Goal: Task Accomplishment & Management: Complete application form

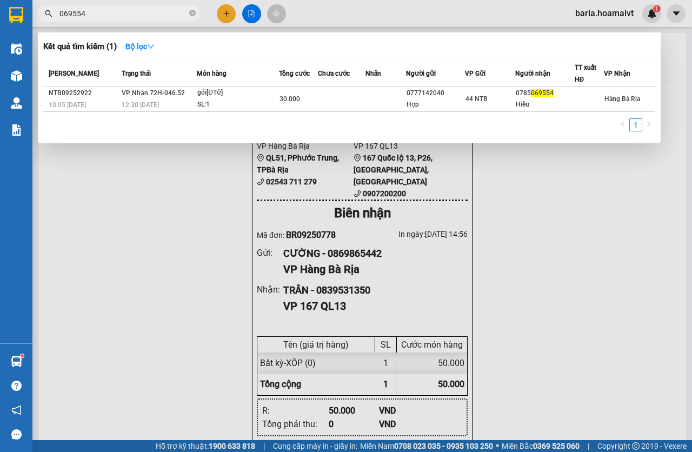
click at [148, 14] on input "069554" at bounding box center [123, 14] width 128 height 12
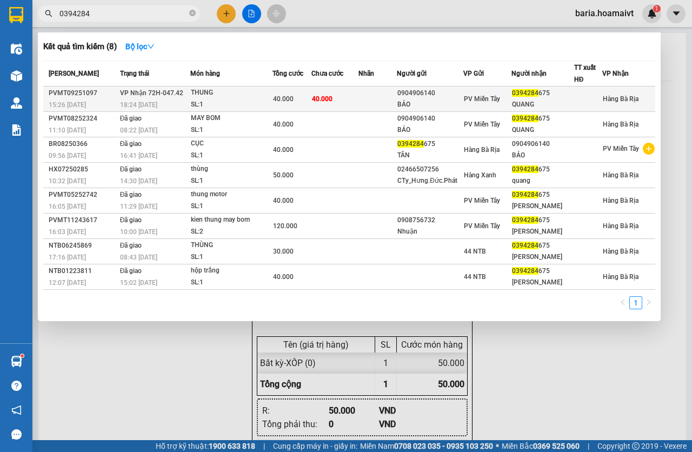
type input "0394284"
click at [273, 99] on td "40.000" at bounding box center [291, 98] width 39 height 25
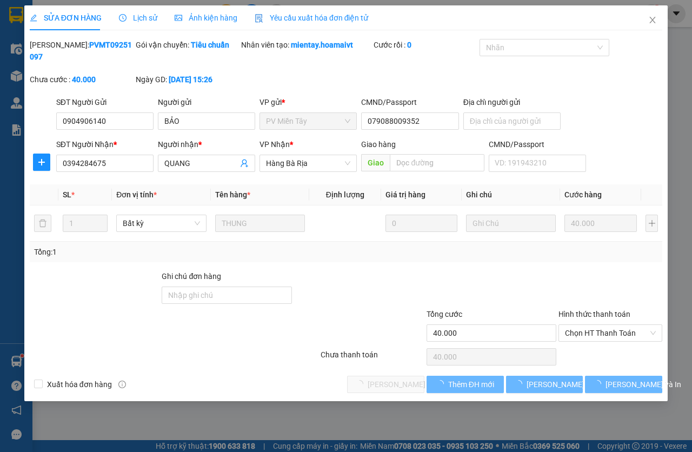
type input "0904906140"
type input "BẢO"
type input "079088009352"
type input "0394284675"
type input "QUANG"
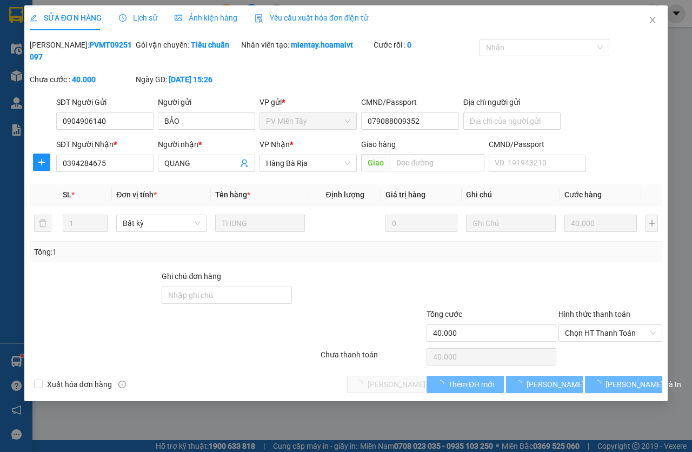
type input "40.000"
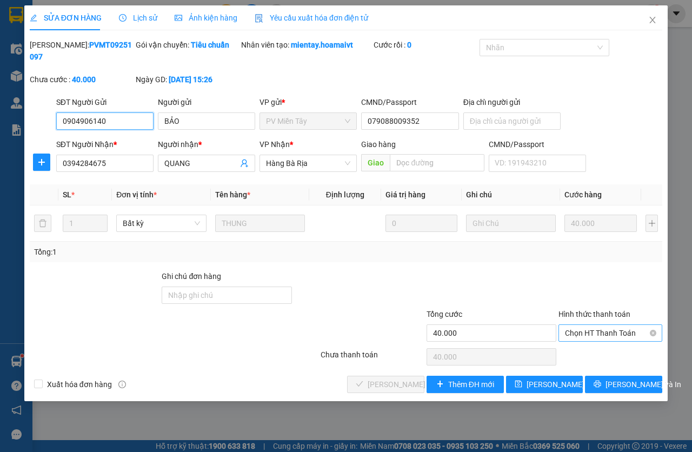
click at [583, 332] on span "Chọn HT Thanh Toán" at bounding box center [610, 333] width 91 height 16
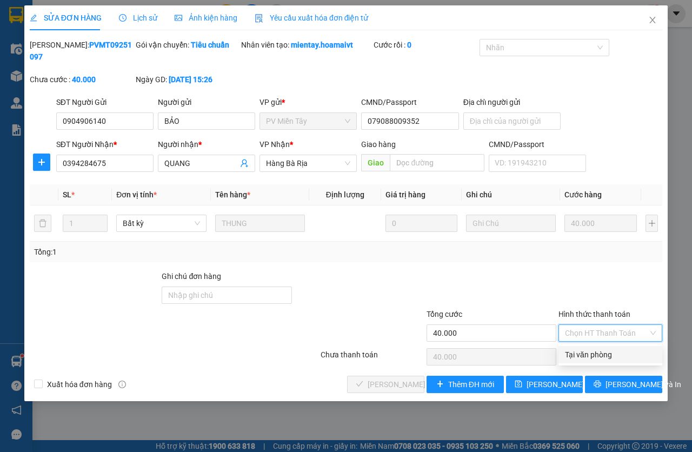
drag, startPoint x: 601, startPoint y: 352, endPoint x: 494, endPoint y: 353, distance: 107.0
click at [603, 353] on div "Tại văn phòng" at bounding box center [610, 355] width 91 height 12
type input "0"
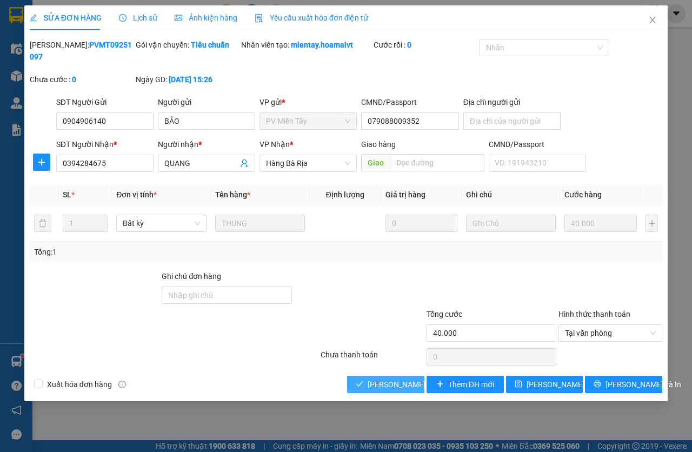
click at [405, 383] on span "[PERSON_NAME] và Giao hàng" at bounding box center [419, 384] width 104 height 12
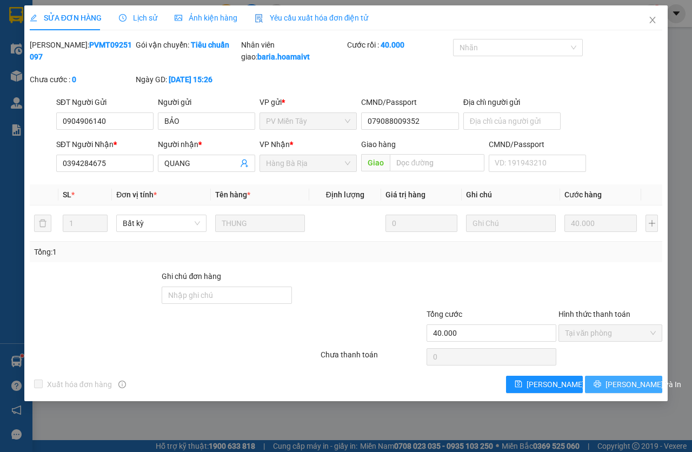
click at [640, 390] on span "[PERSON_NAME] và In" at bounding box center [643, 384] width 76 height 12
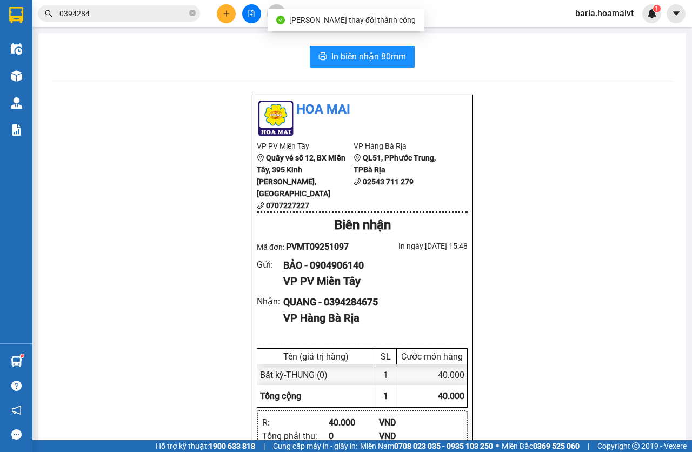
click at [331, 43] on div "In biên nhận 80mm Hoa Mai VP PV Miền Tây Quầy vé số 12, BX Miền Tây, [GEOGRAPHI…" at bounding box center [361, 318] width 647 height 571
click at [334, 53] on span "In biên nhận 80mm" at bounding box center [368, 57] width 75 height 14
click at [103, 17] on input "0394284" at bounding box center [123, 14] width 128 height 12
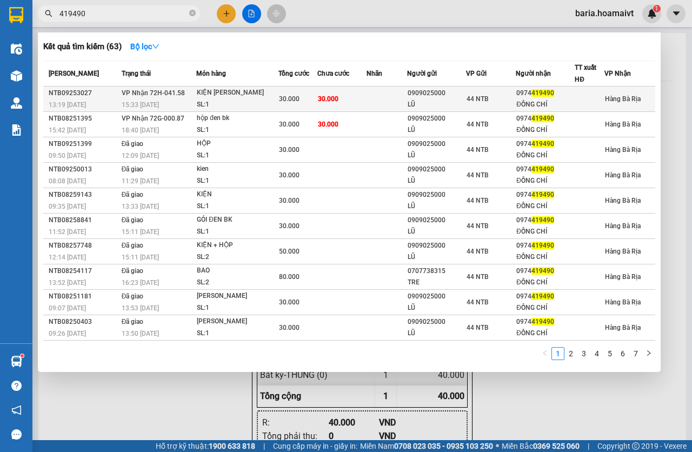
type input "419490"
click at [325, 103] on span "30.000" at bounding box center [328, 98] width 21 height 9
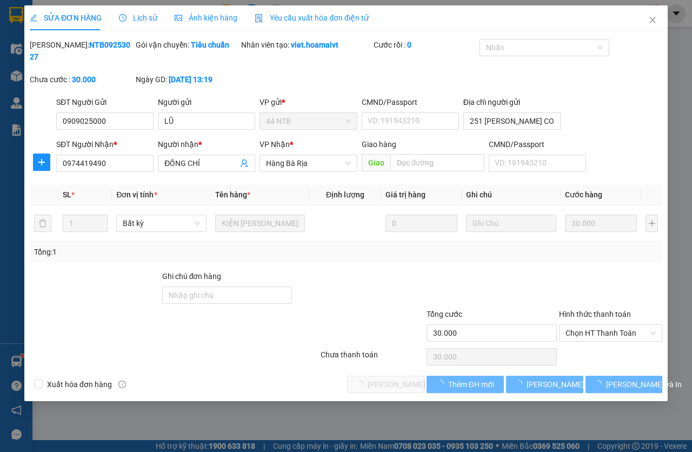
type input "0909025000"
type input "LŨ"
type input "251 [PERSON_NAME] CONG TRU"
type input "0974419490"
type input "ĐỒNG CHÍ"
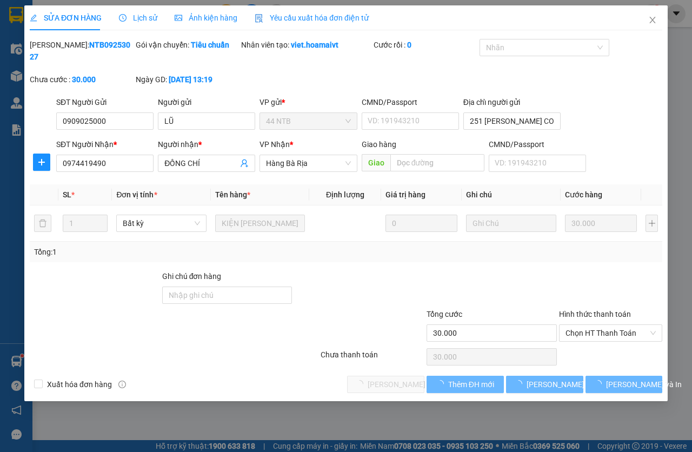
type input "30.000"
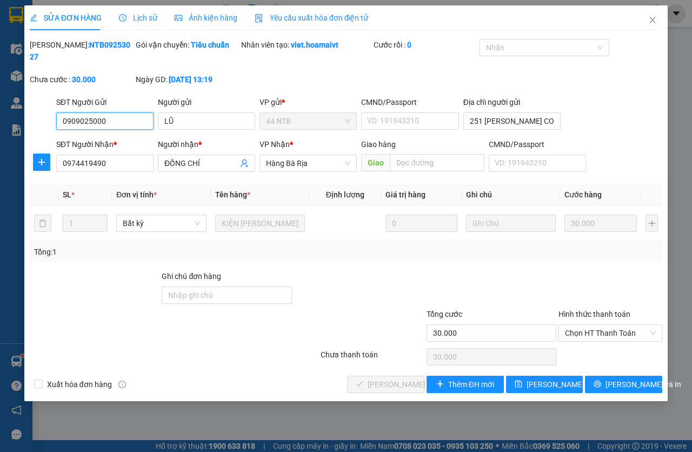
drag, startPoint x: 576, startPoint y: 338, endPoint x: 583, endPoint y: 350, distance: 13.8
click at [577, 338] on span "Chọn HT Thanh Toán" at bounding box center [610, 333] width 91 height 16
click at [583, 350] on div "Chọn HT Thanh Toán" at bounding box center [610, 357] width 106 height 22
click at [581, 335] on span "Chọn HT Thanh Toán" at bounding box center [610, 333] width 91 height 16
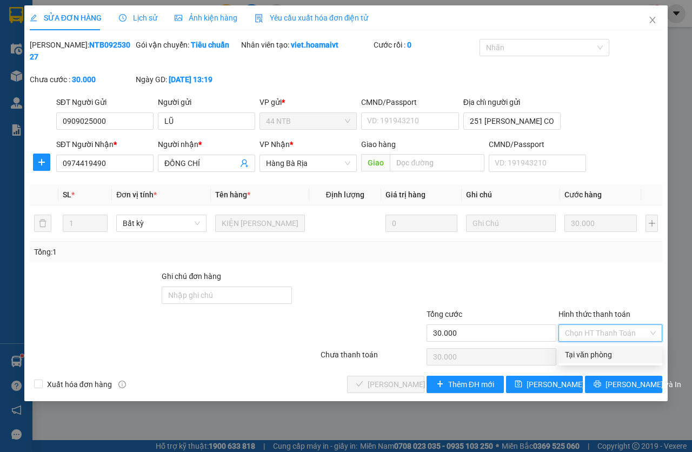
click at [583, 354] on div "Tại văn phòng" at bounding box center [610, 355] width 91 height 12
type input "0"
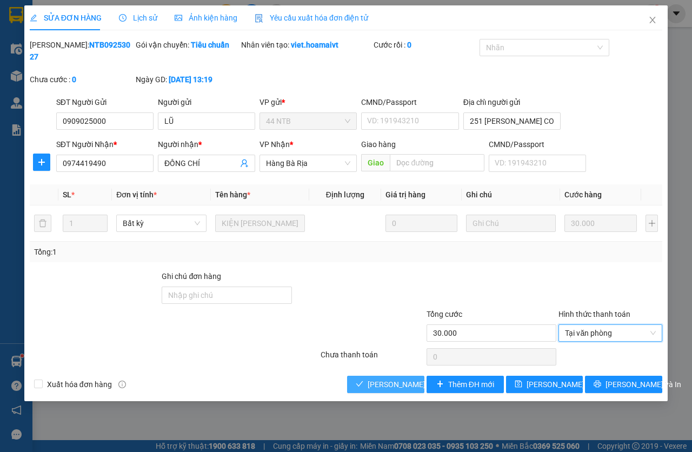
drag, startPoint x: 384, startPoint y: 379, endPoint x: 399, endPoint y: 318, distance: 62.9
click at [384, 379] on span "[PERSON_NAME] và Giao hàng" at bounding box center [419, 384] width 104 height 12
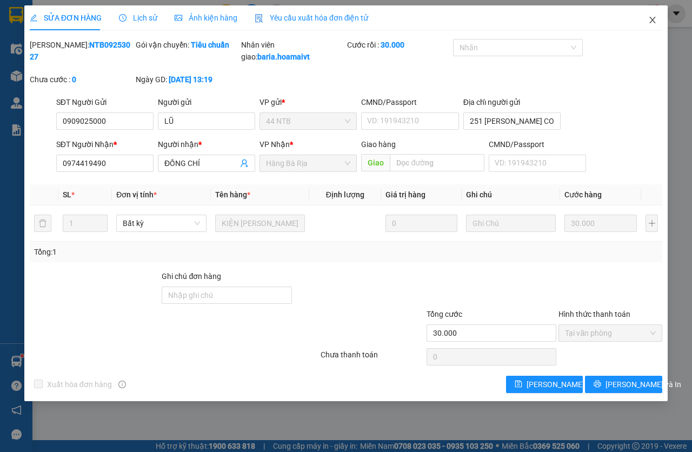
click at [657, 23] on icon "close" at bounding box center [652, 20] width 9 height 9
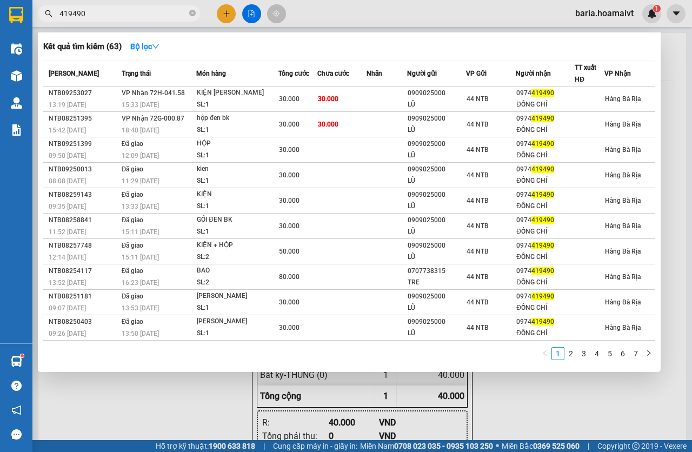
click at [142, 15] on input "419490" at bounding box center [123, 14] width 128 height 12
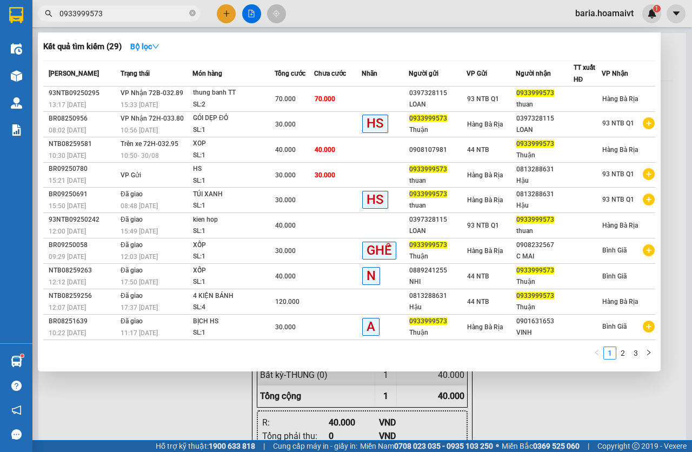
type input "0933999573"
click at [225, 12] on div at bounding box center [346, 226] width 692 height 452
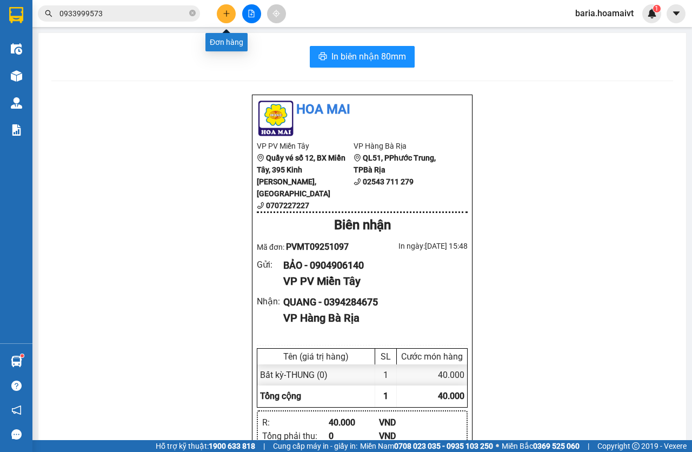
click at [225, 12] on icon "plus" at bounding box center [227, 14] width 8 height 8
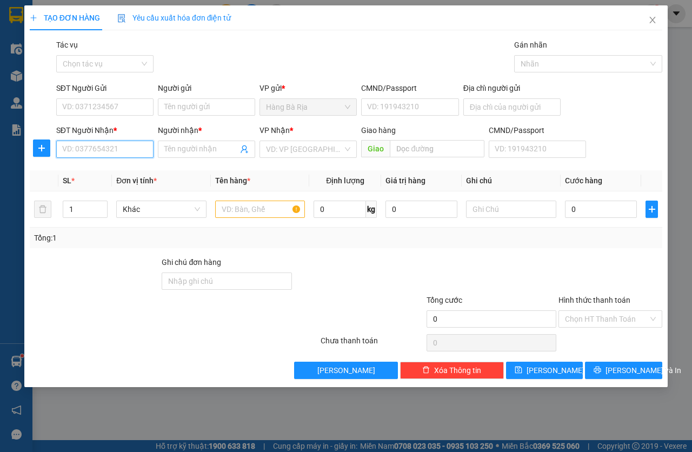
click at [86, 153] on input "SĐT Người Nhận *" at bounding box center [104, 149] width 97 height 17
type input "0912885458"
click at [317, 149] on input "search" at bounding box center [304, 149] width 77 height 16
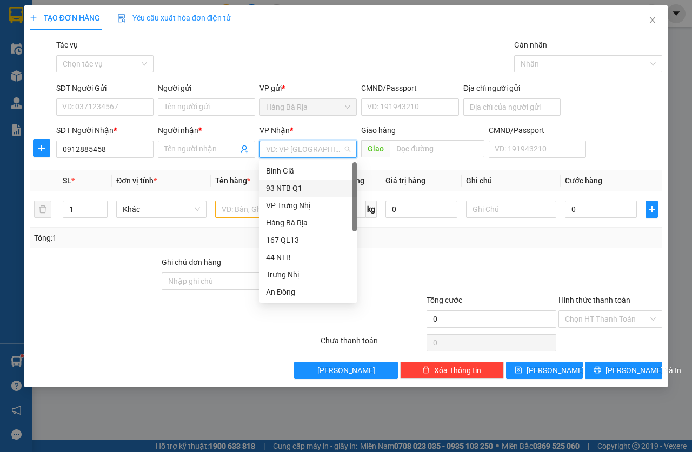
click at [307, 185] on div "93 NTB Q1" at bounding box center [308, 188] width 84 height 12
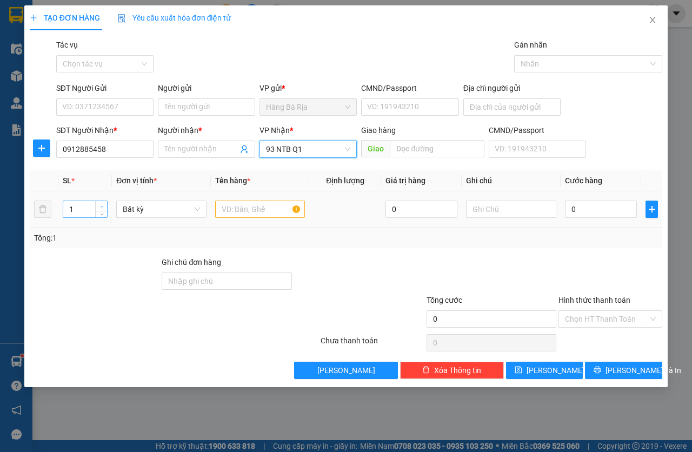
click at [102, 206] on icon "up" at bounding box center [101, 206] width 3 height 2
type input "2"
click at [248, 205] on input "text" at bounding box center [260, 208] width 90 height 17
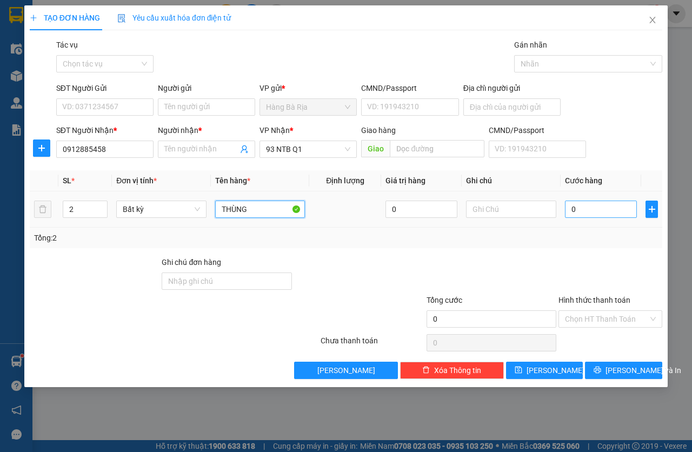
type input "THÙNG"
click at [623, 215] on input "0" at bounding box center [601, 208] width 72 height 17
type input "6"
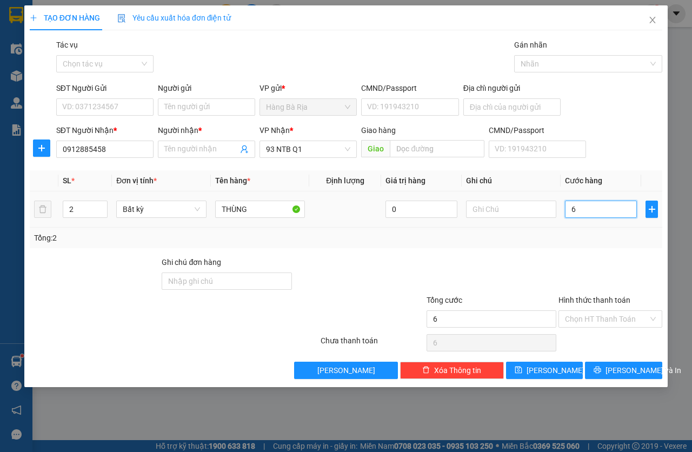
type input "60"
type input "60.000"
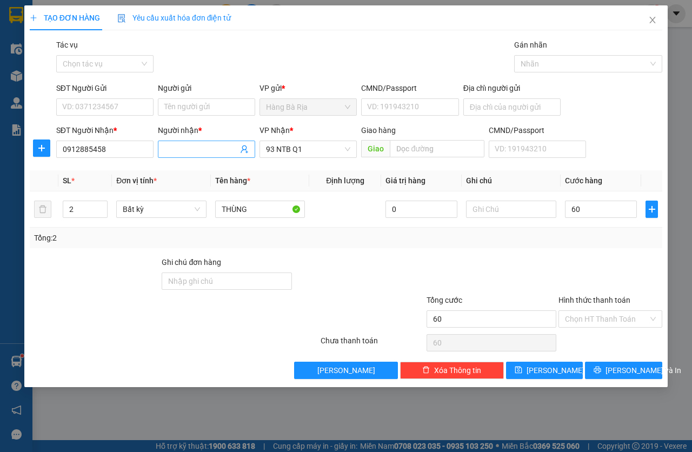
type input "60.000"
click at [200, 141] on span at bounding box center [206, 149] width 97 height 17
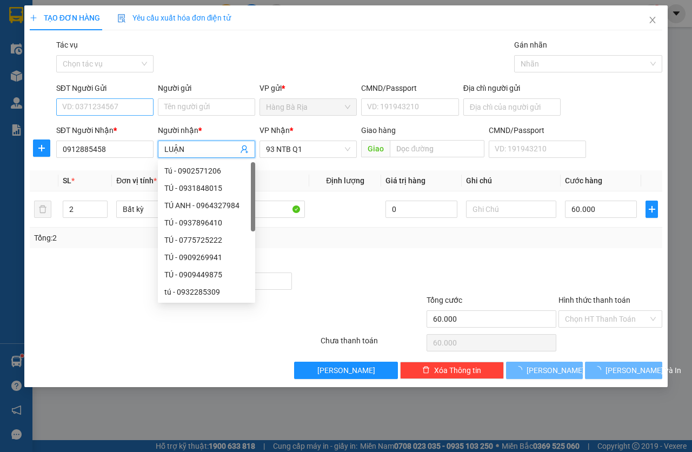
type input "LUẬN"
click at [99, 109] on input "SĐT Người Gửi" at bounding box center [104, 106] width 97 height 17
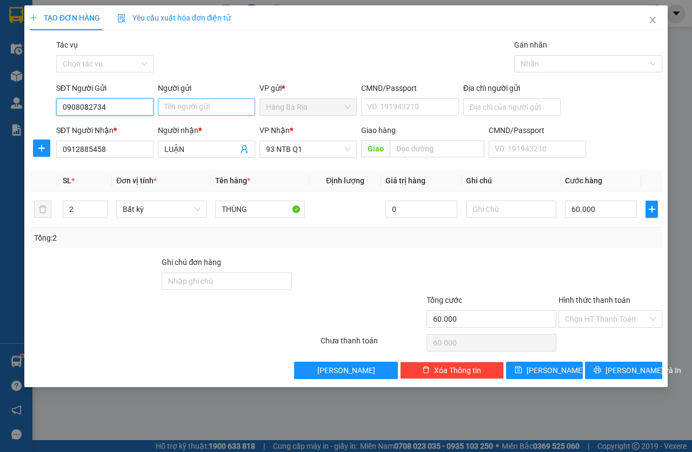
type input "0908082734"
click at [198, 107] on input "Người gửi" at bounding box center [206, 106] width 97 height 17
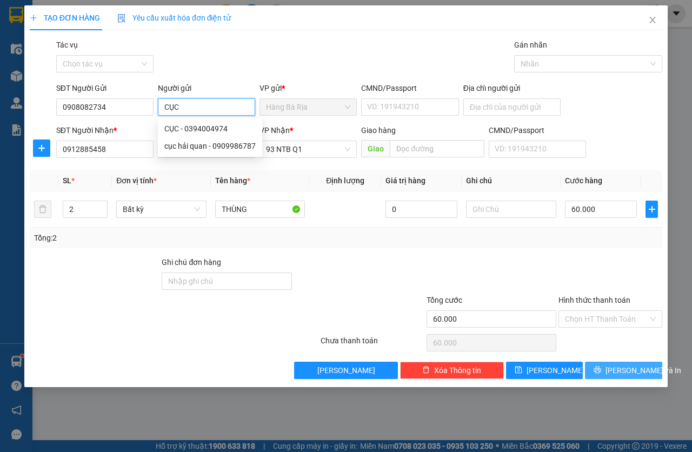
type input "CỤC"
click at [594, 369] on button "[PERSON_NAME] và In" at bounding box center [623, 370] width 77 height 17
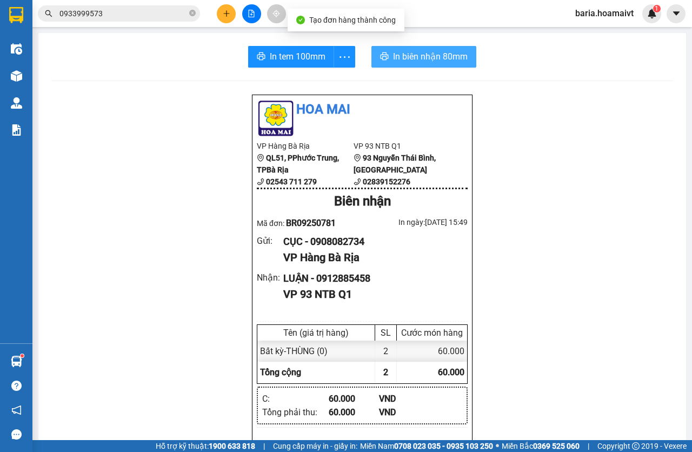
click at [371, 59] on button "In biên nhận 80mm" at bounding box center [423, 57] width 105 height 22
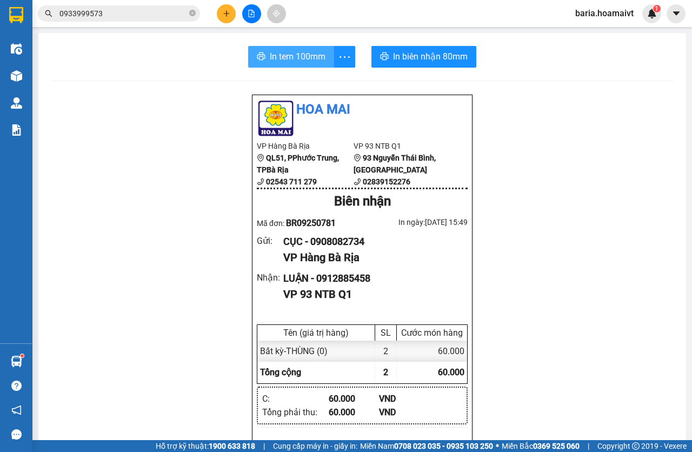
click at [283, 63] on span "In tem 100mm" at bounding box center [298, 57] width 56 height 14
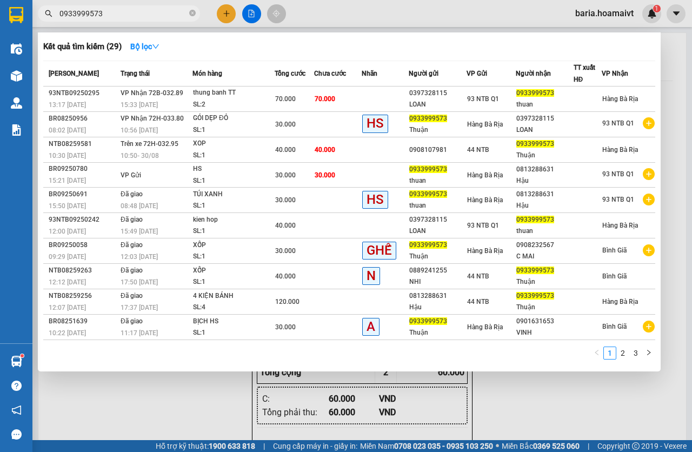
click at [110, 12] on input "0933999573" at bounding box center [123, 14] width 128 height 12
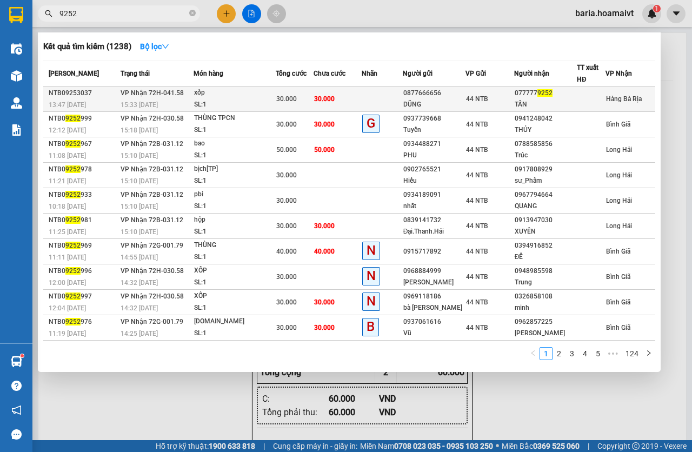
type input "9252"
click at [380, 96] on td at bounding box center [382, 98] width 41 height 25
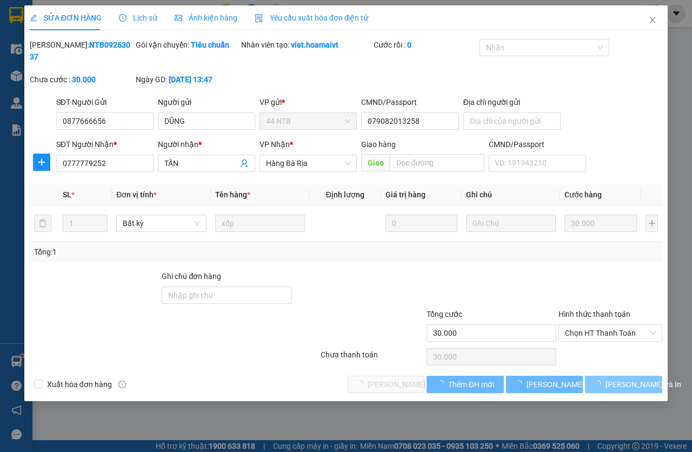
type input "0877666656"
type input "DŨNG"
type input "079082013258"
type input "0777779252"
type input "TẤN"
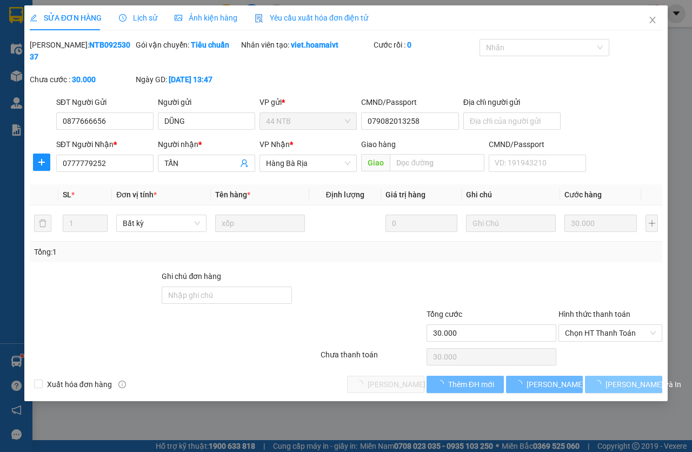
type input "30.000"
click at [592, 336] on span "Chọn HT Thanh Toán" at bounding box center [610, 333] width 91 height 16
click at [592, 353] on div "Chọn HT Thanh Toán" at bounding box center [610, 357] width 106 height 22
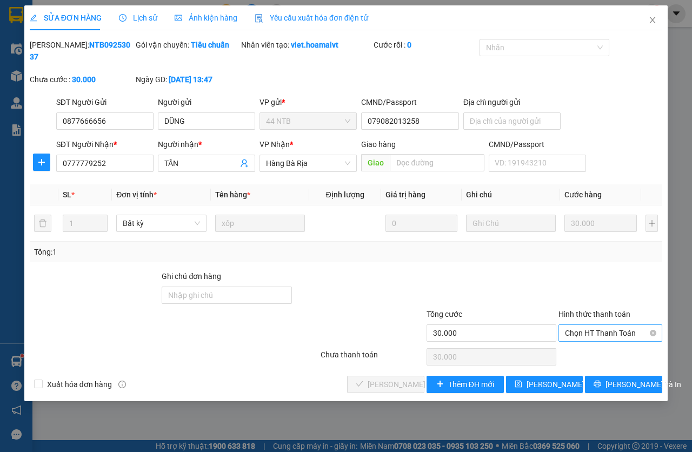
click at [567, 336] on span "Chọn HT Thanh Toán" at bounding box center [610, 333] width 91 height 16
click at [578, 353] on div "Tại văn phòng" at bounding box center [610, 355] width 91 height 12
type input "0"
click at [399, 395] on div "SỬA ĐƠN HÀNG Lịch sử Ảnh kiện hàng Yêu cầu xuất hóa đơn điện tử Total Paid Fee …" at bounding box center [345, 203] width 643 height 396
click at [407, 380] on span "[PERSON_NAME] và Giao hàng" at bounding box center [419, 384] width 104 height 12
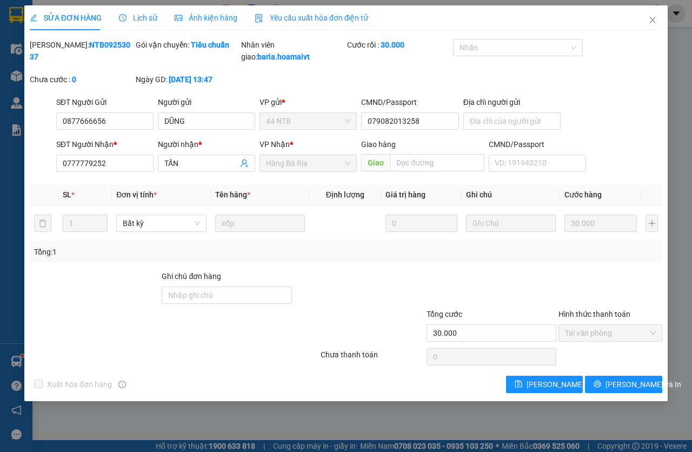
click at [668, 17] on div "SỬA ĐƠN HÀNG Lịch sử Ảnh kiện hàng Yêu cầu xuất hóa đơn điện tử Total Paid Fee …" at bounding box center [346, 226] width 692 height 452
click at [653, 20] on icon "close" at bounding box center [653, 20] width 6 height 6
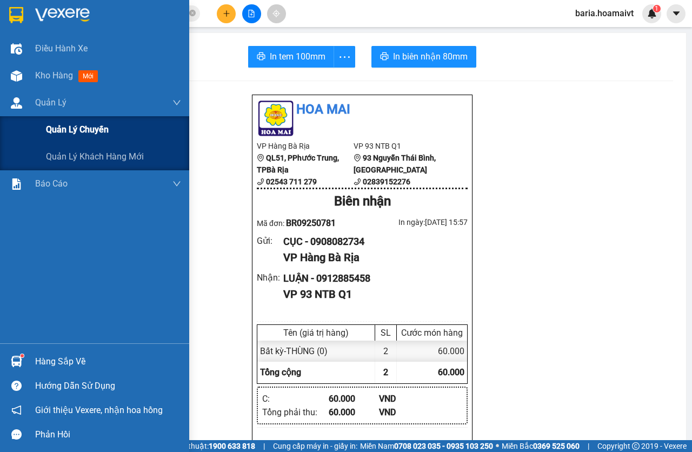
click at [69, 125] on span "Quản lý chuyến" at bounding box center [77, 130] width 63 height 14
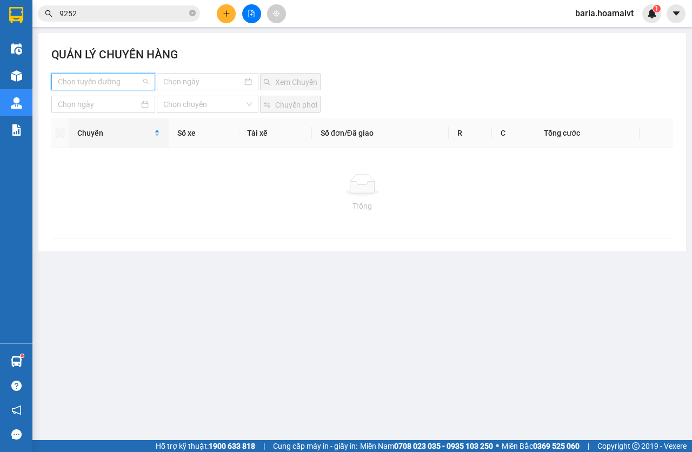
click at [129, 78] on input "search" at bounding box center [99, 81] width 83 height 16
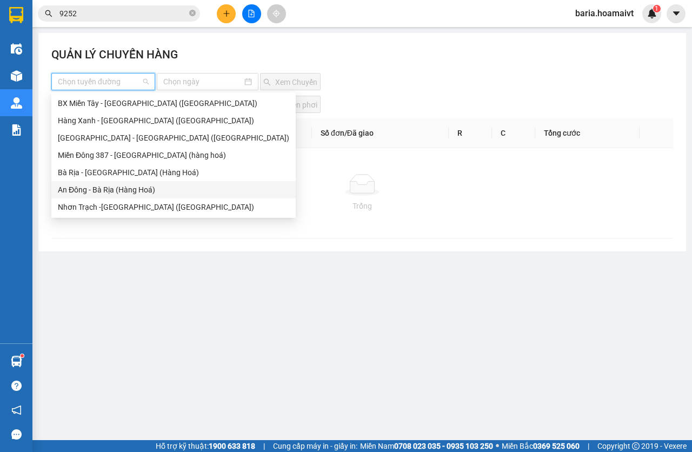
drag, startPoint x: 99, startPoint y: 191, endPoint x: 143, endPoint y: 130, distance: 75.1
click at [99, 192] on div "An Đông - Bà Rịa (Hàng Hoá)" at bounding box center [173, 190] width 231 height 12
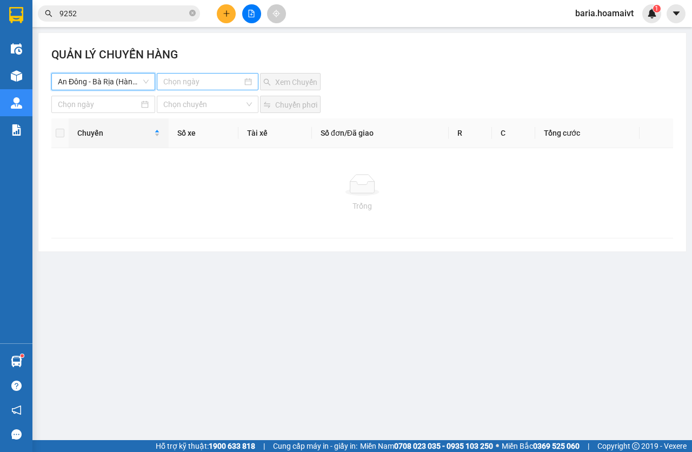
click at [195, 79] on input at bounding box center [202, 82] width 79 height 12
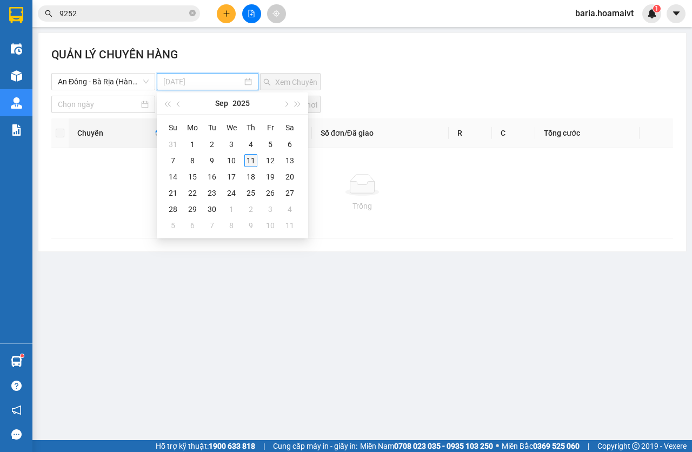
type input "[DATE]"
click at [251, 159] on div "11" at bounding box center [250, 160] width 13 height 13
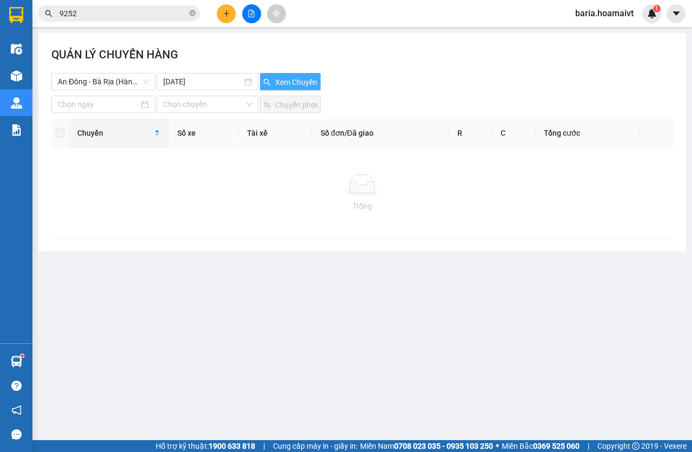
click at [302, 79] on span "Xem Chuyến" at bounding box center [296, 82] width 42 height 12
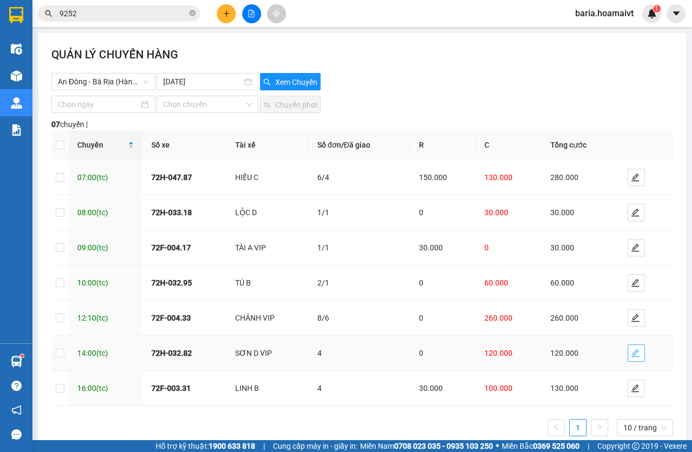
click at [631, 355] on icon "edit" at bounding box center [635, 353] width 9 height 9
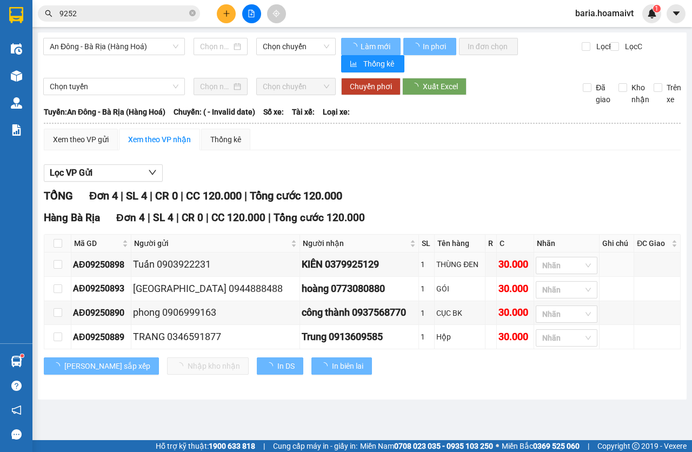
type input "[DATE]"
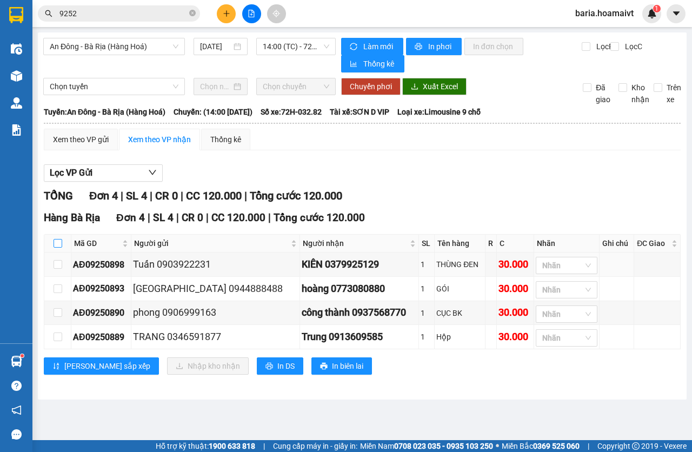
click at [59, 243] on input "checkbox" at bounding box center [58, 243] width 9 height 9
checkbox input "true"
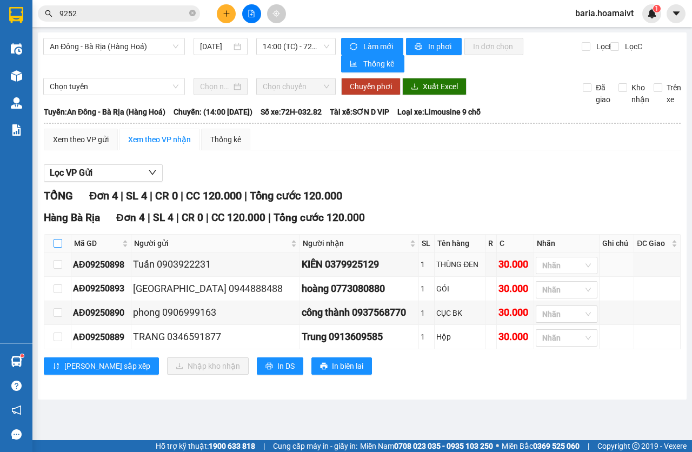
checkbox input "true"
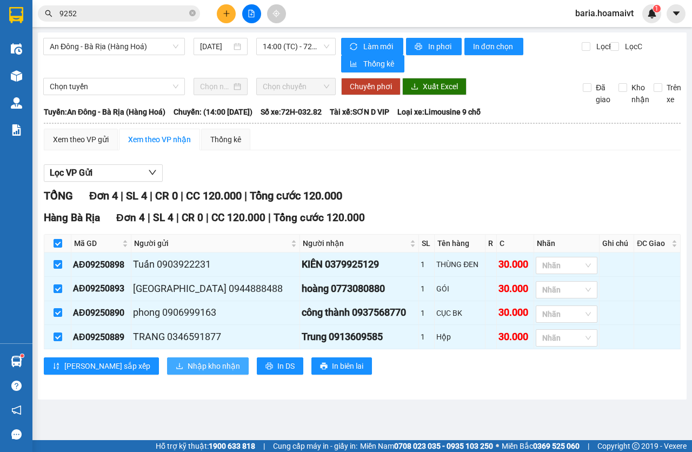
click at [176, 370] on icon "download" at bounding box center [180, 366] width 8 height 8
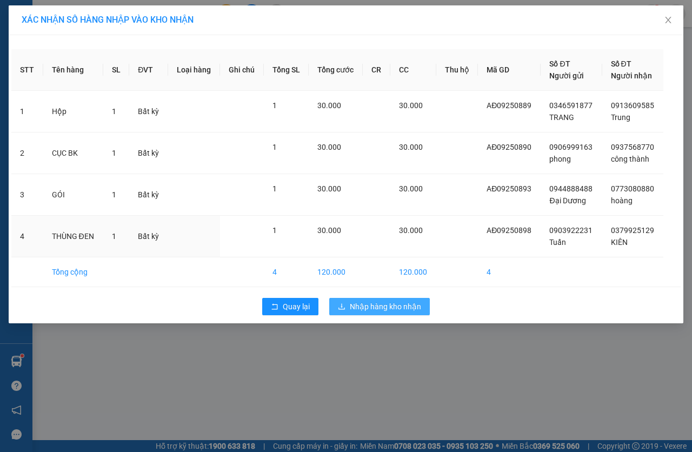
click at [375, 303] on span "Nhập hàng kho nhận" at bounding box center [385, 306] width 71 height 12
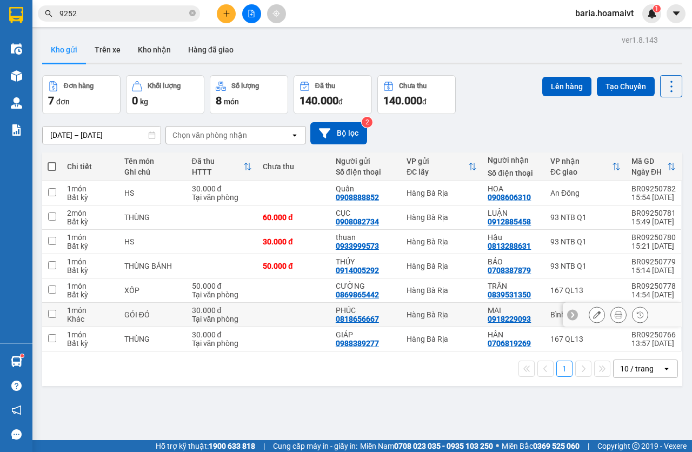
click at [538, 314] on td "MAI 0918229093" at bounding box center [513, 315] width 63 height 24
checkbox input "true"
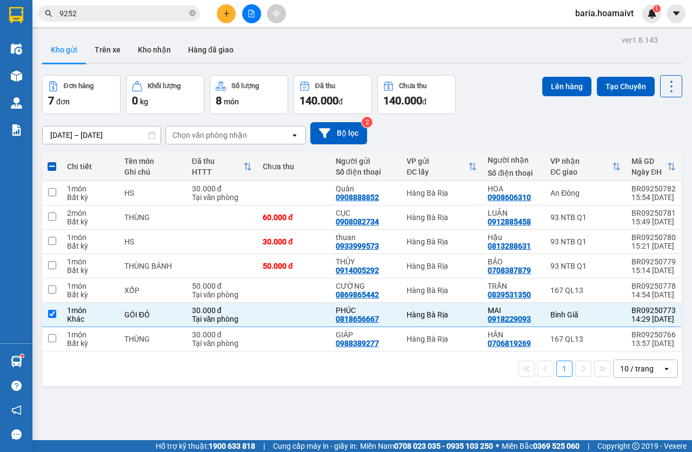
click at [561, 75] on div "Lên hàng Tạo Chuyến" at bounding box center [612, 86] width 140 height 22
click at [562, 88] on button "Lên hàng" at bounding box center [566, 86] width 49 height 19
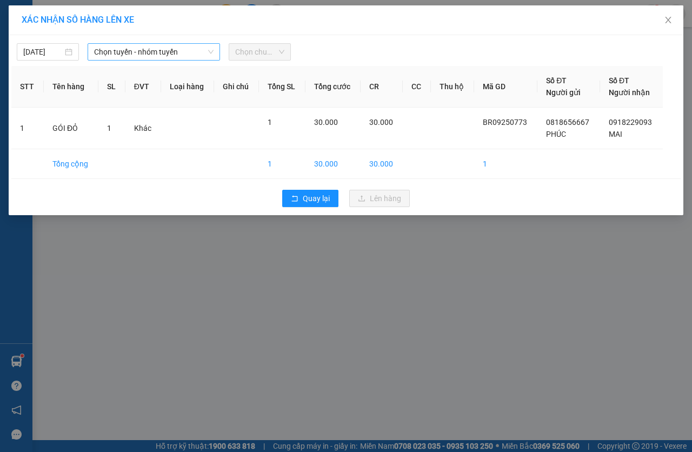
click at [176, 49] on span "Chọn tuyến - nhóm tuyến" at bounding box center [153, 52] width 119 height 16
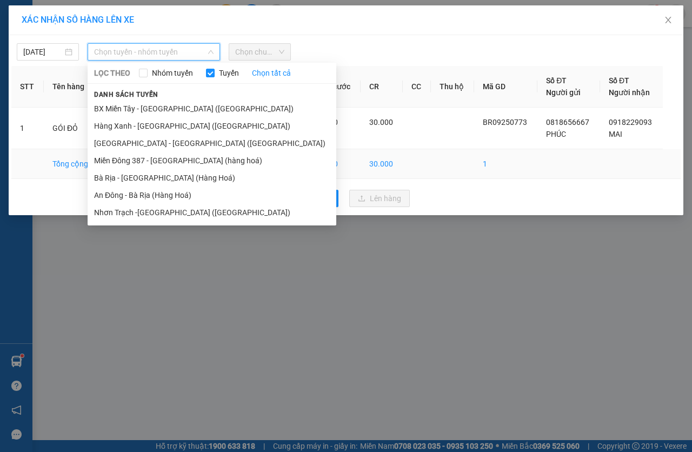
click at [122, 172] on li "Bà Rịa - [GEOGRAPHIC_DATA] (Hàng Hoá)" at bounding box center [212, 177] width 249 height 17
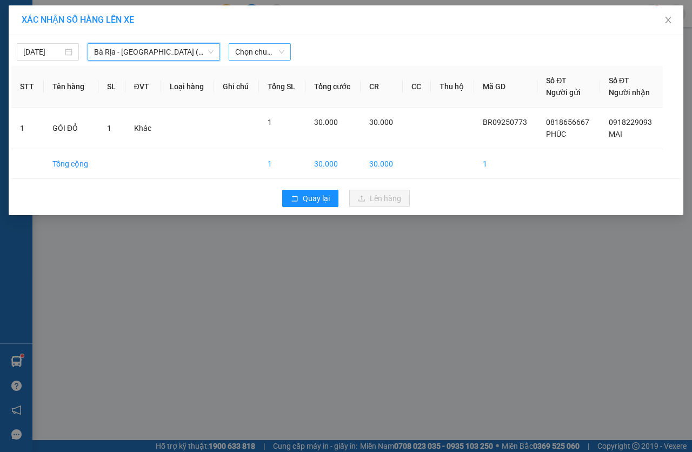
click at [260, 47] on span "Chọn chuyến" at bounding box center [259, 52] width 49 height 16
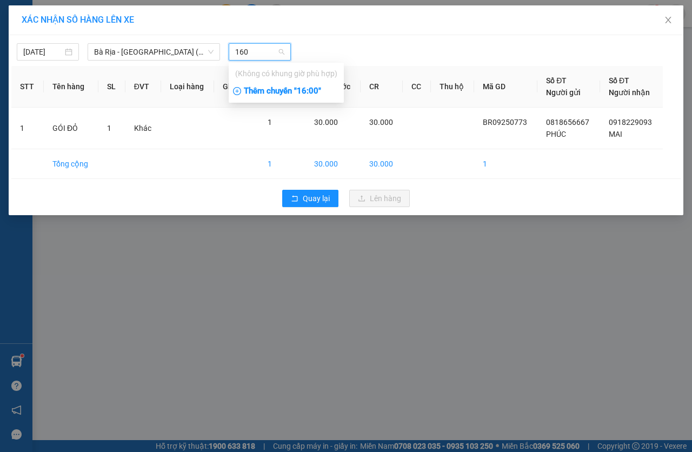
type input "160"
click at [311, 96] on div "Thêm chuyến " 16:00 "" at bounding box center [286, 91] width 115 height 18
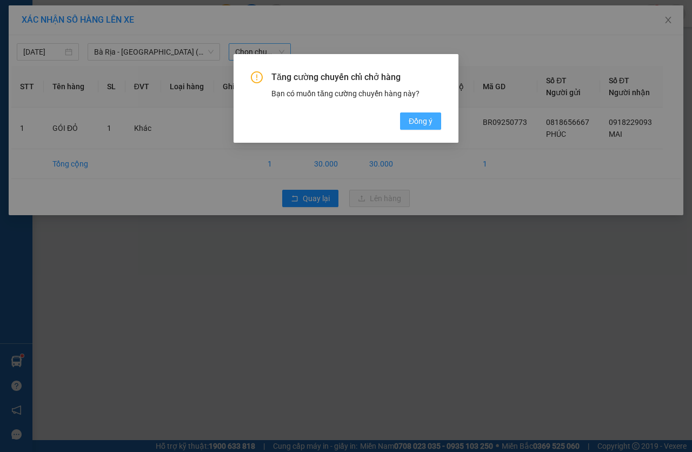
click at [409, 124] on span "Đồng ý" at bounding box center [421, 121] width 24 height 12
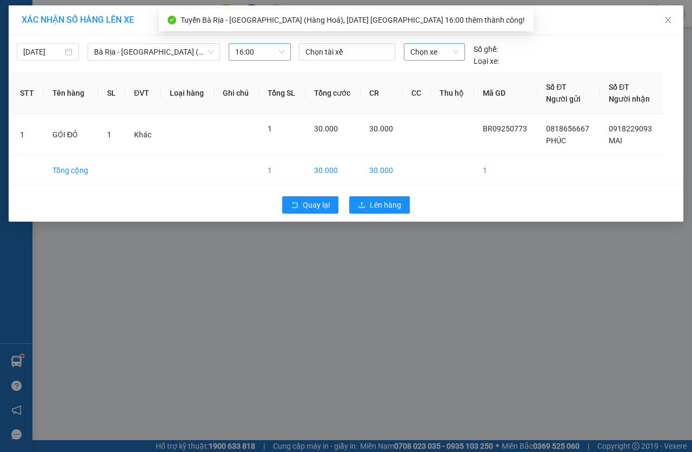
click at [424, 52] on span "Chọn xe" at bounding box center [434, 52] width 48 height 16
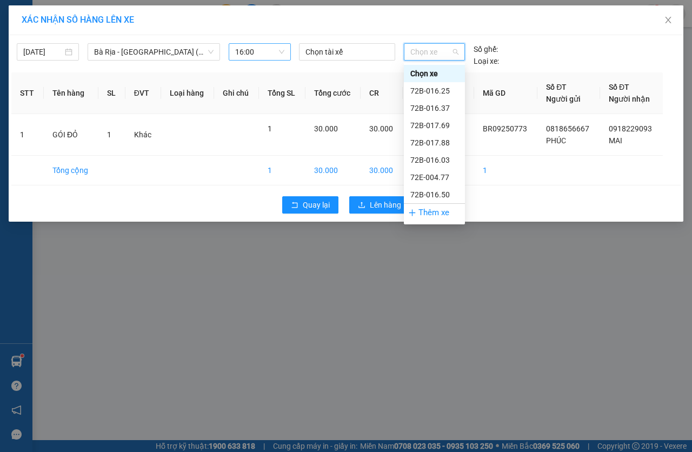
type input "0"
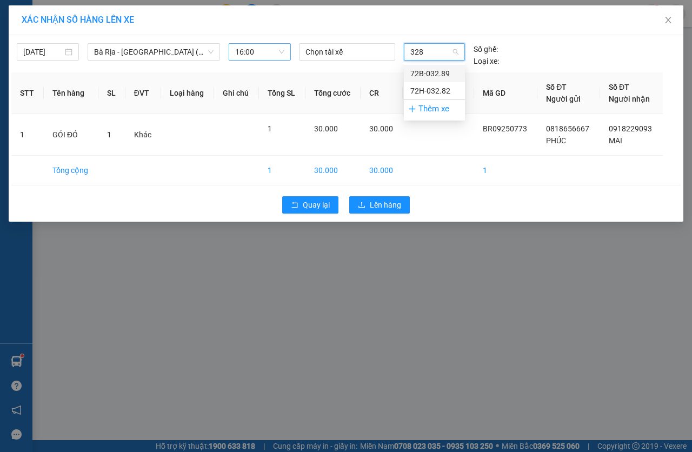
type input "3282"
click at [432, 78] on div "72H-032.82" at bounding box center [434, 74] width 48 height 12
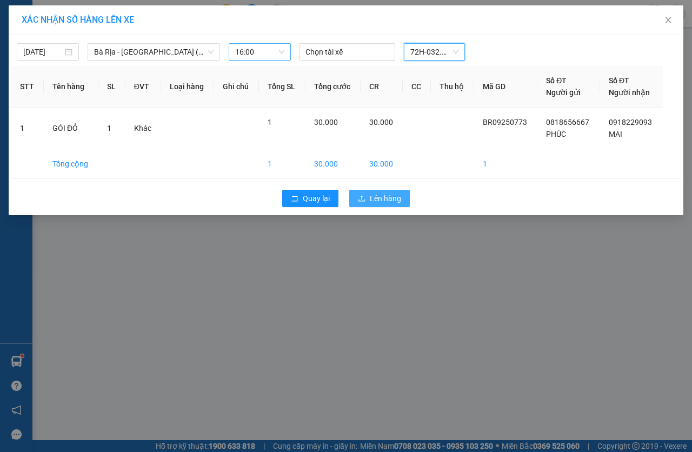
click at [375, 191] on button "Lên hàng" at bounding box center [379, 198] width 61 height 17
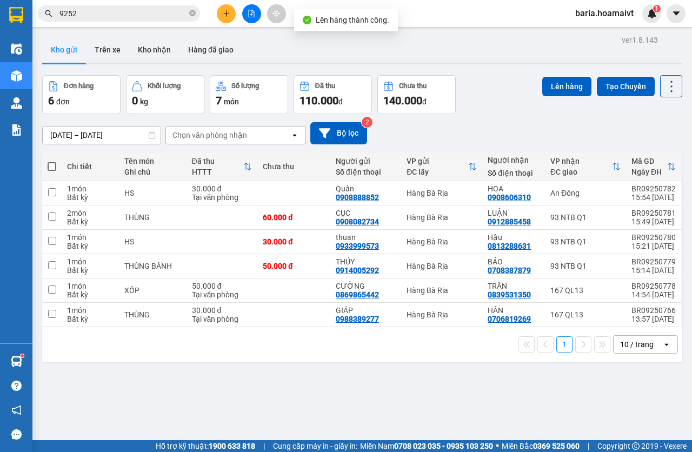
click at [70, 133] on input "[DATE] – [DATE]" at bounding box center [102, 134] width 118 height 17
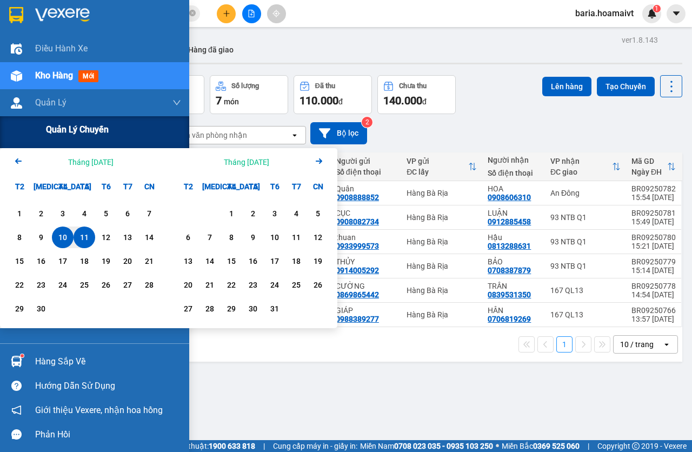
click at [44, 120] on div "Quản lý chuyến" at bounding box center [94, 129] width 189 height 27
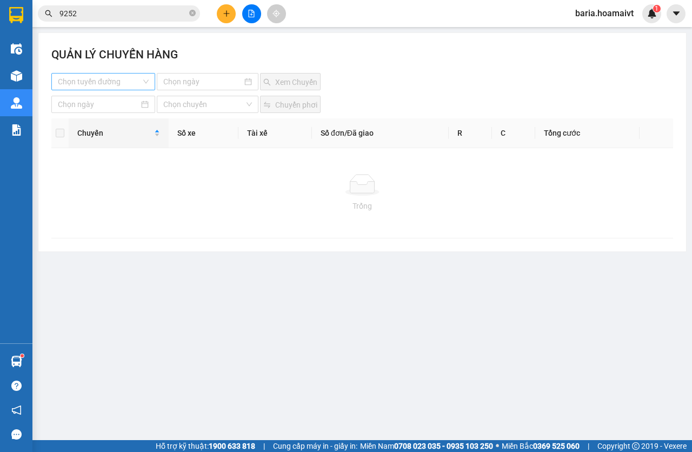
click at [144, 77] on div "Chọn tuyến đường" at bounding box center [103, 81] width 104 height 17
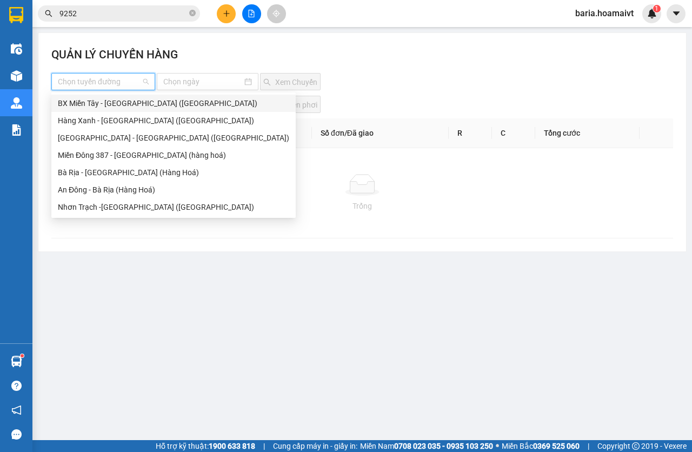
click at [124, 97] on div "BX Miền Tây - [GEOGRAPHIC_DATA] ([GEOGRAPHIC_DATA])" at bounding box center [173, 103] width 244 height 17
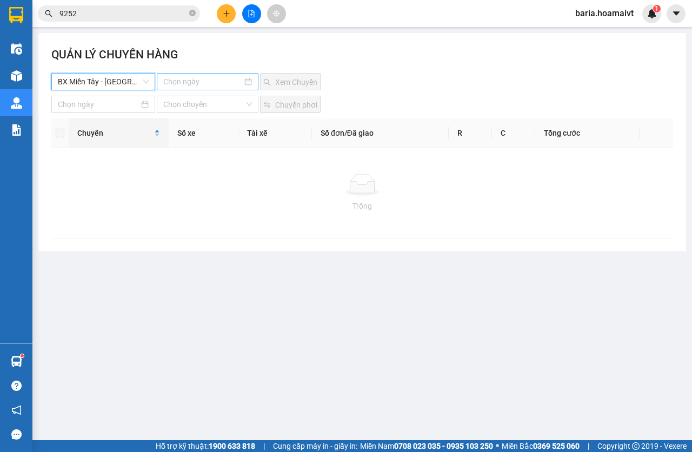
click at [177, 80] on input at bounding box center [202, 82] width 79 height 12
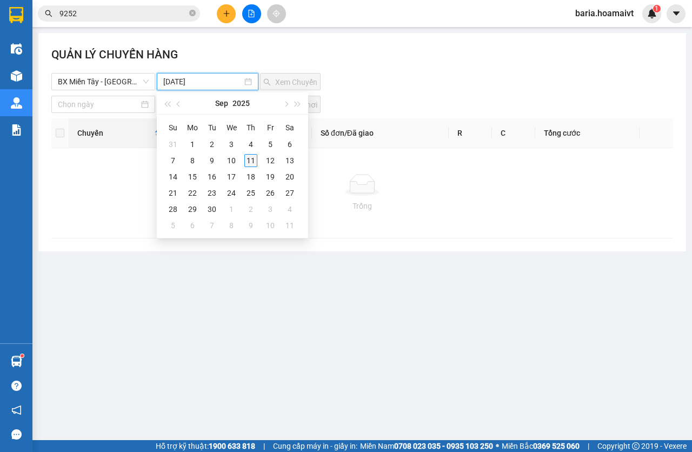
type input "[DATE]"
click at [246, 163] on div "11" at bounding box center [250, 160] width 13 height 13
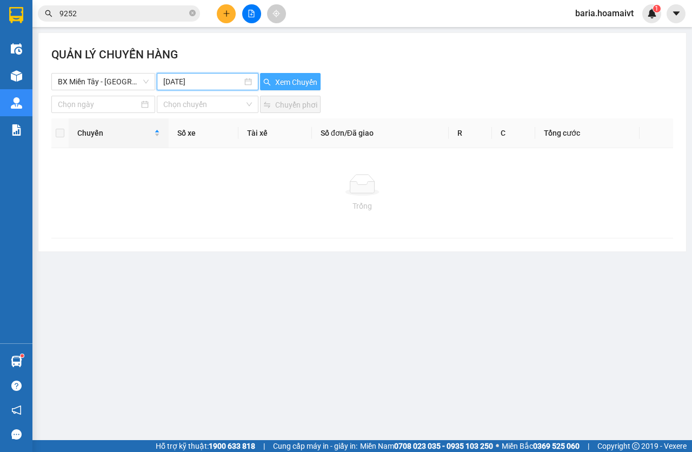
click at [294, 82] on span "Xem Chuyến" at bounding box center [296, 82] width 42 height 12
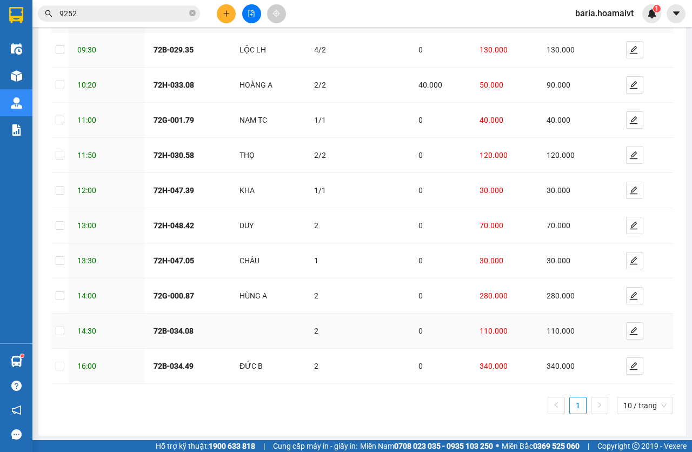
scroll to position [129, 0]
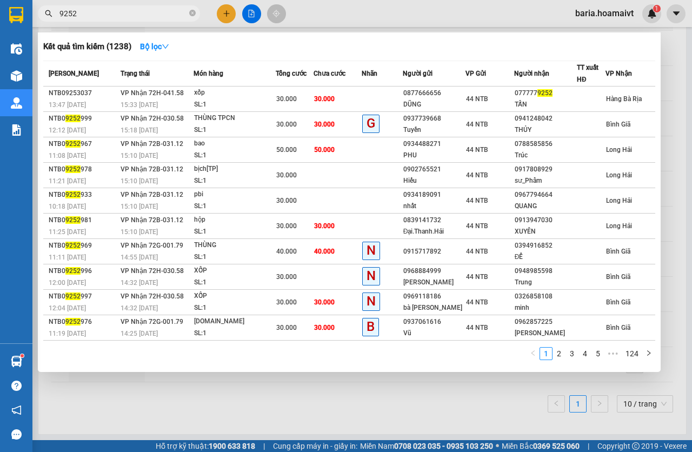
click at [154, 9] on input "9252" at bounding box center [123, 14] width 128 height 12
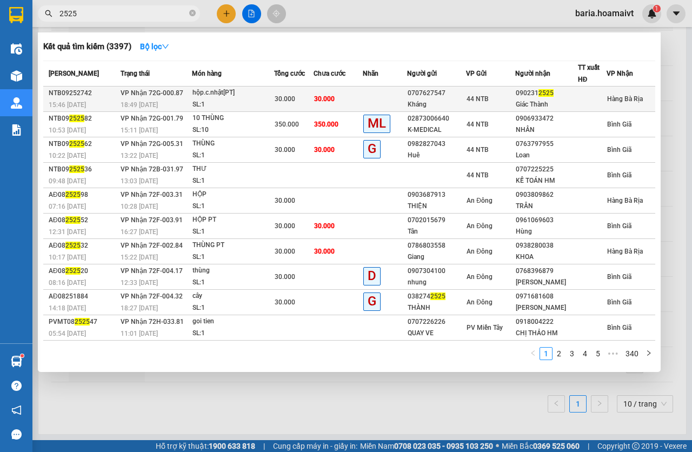
type input "2525"
click at [391, 98] on td at bounding box center [385, 98] width 44 height 25
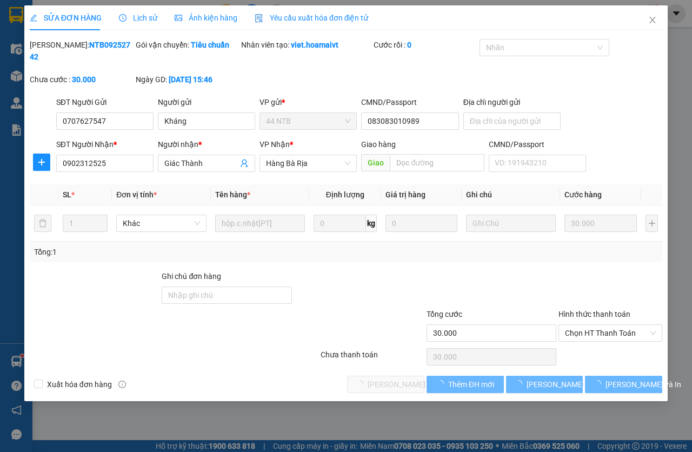
type input "0707627547"
type input "Kháng"
type input "083083010989"
type input "0902312525"
type input "Giác Thành"
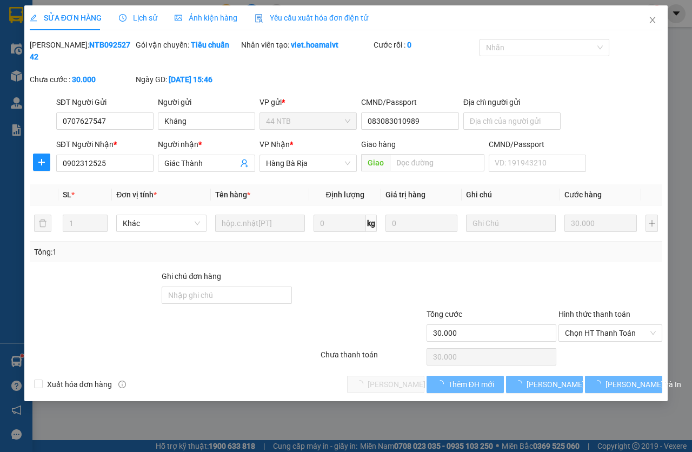
type input "30.000"
click at [590, 332] on span "Chọn HT Thanh Toán" at bounding box center [610, 333] width 91 height 16
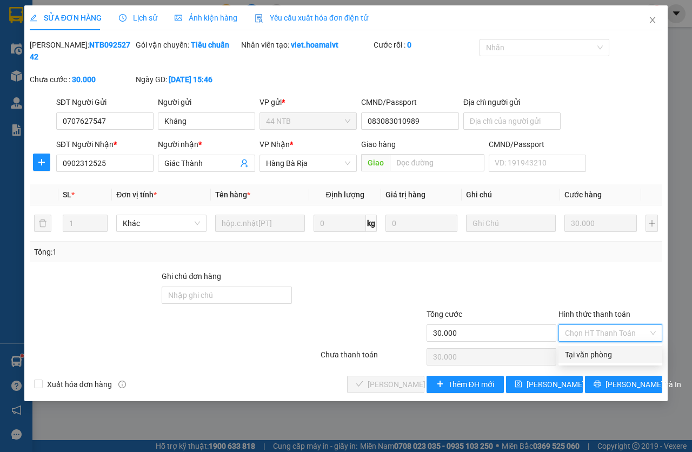
click at [592, 353] on div "Tại văn phòng" at bounding box center [610, 355] width 91 height 12
type input "0"
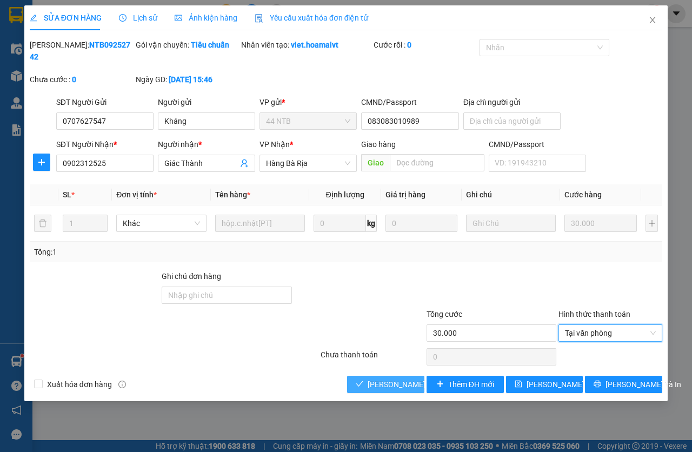
click at [383, 383] on span "[PERSON_NAME] và Giao hàng" at bounding box center [419, 384] width 104 height 12
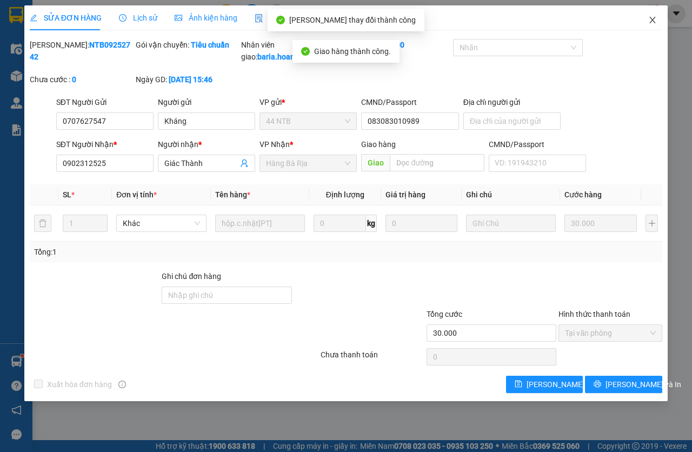
click at [655, 24] on icon "close" at bounding box center [652, 20] width 9 height 9
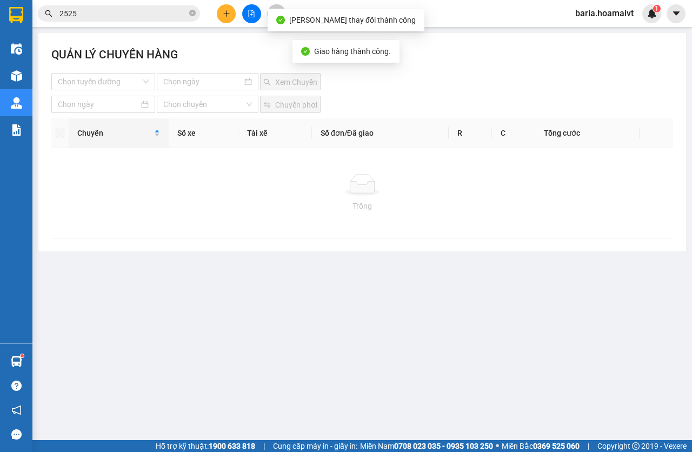
click at [85, 16] on input "2525" at bounding box center [123, 14] width 128 height 12
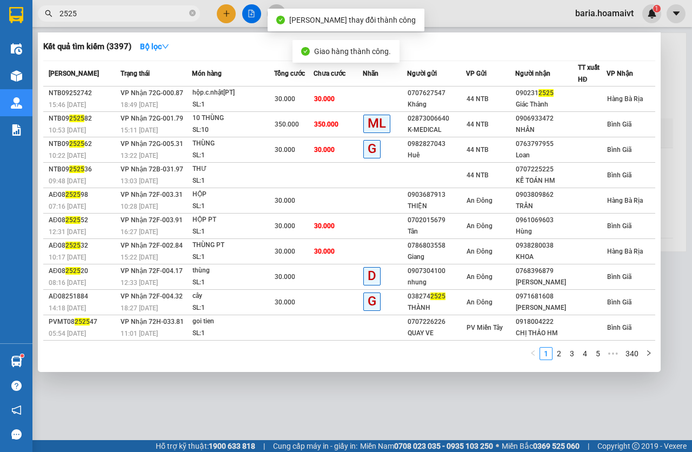
click at [85, 16] on input "2525" at bounding box center [123, 14] width 128 height 12
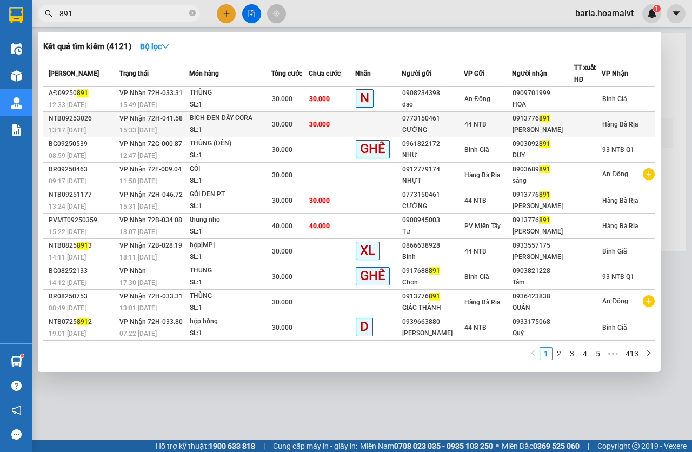
type input "891"
click at [340, 126] on td "30.000" at bounding box center [332, 124] width 46 height 25
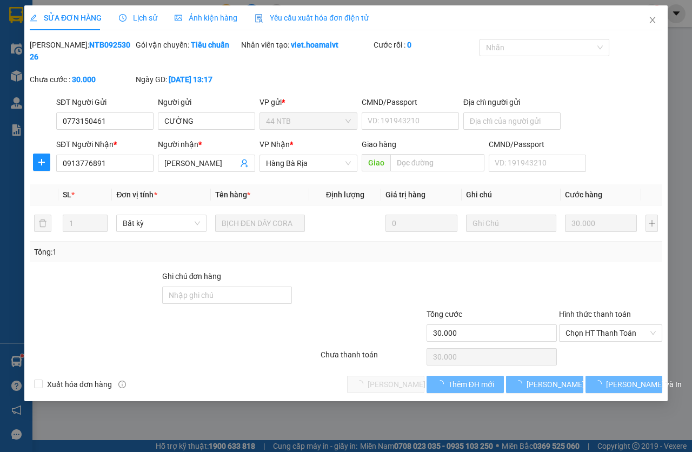
type input "0773150461"
type input "CƯỜNG"
type input "0913776891"
type input "[PERSON_NAME]"
type input "30.000"
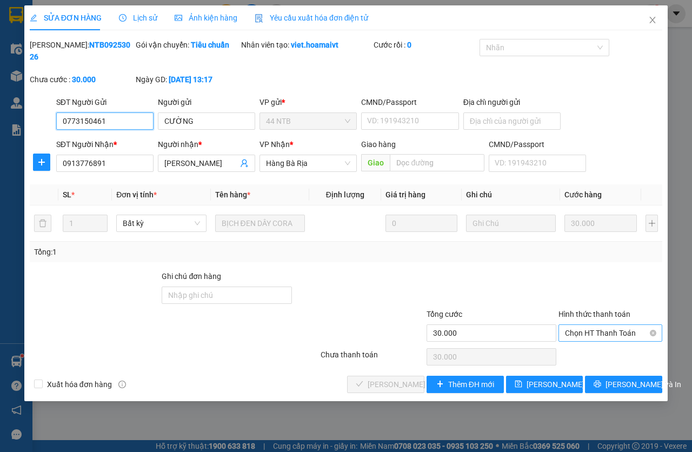
click at [596, 338] on span "Chọn HT Thanh Toán" at bounding box center [610, 333] width 91 height 16
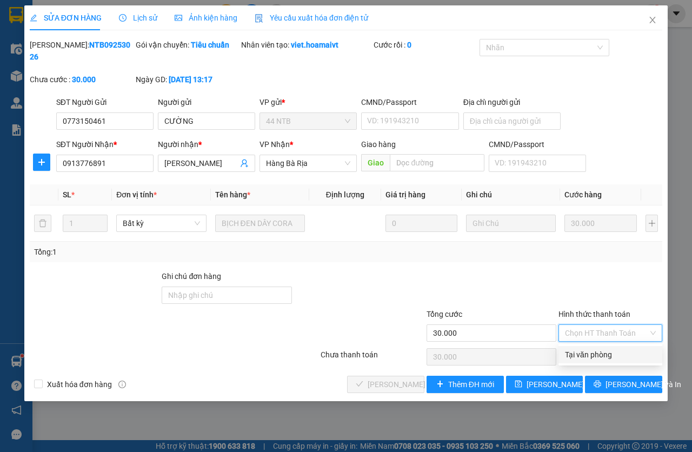
click at [596, 358] on div "Tại văn phòng" at bounding box center [610, 355] width 91 height 12
type input "0"
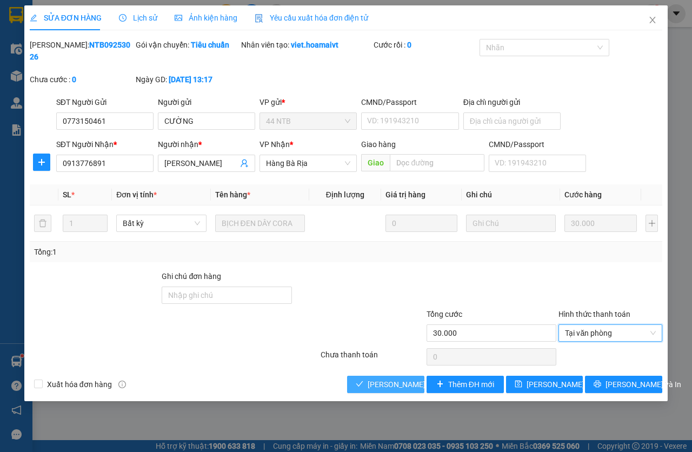
click at [385, 386] on span "[PERSON_NAME] và Giao hàng" at bounding box center [419, 384] width 104 height 12
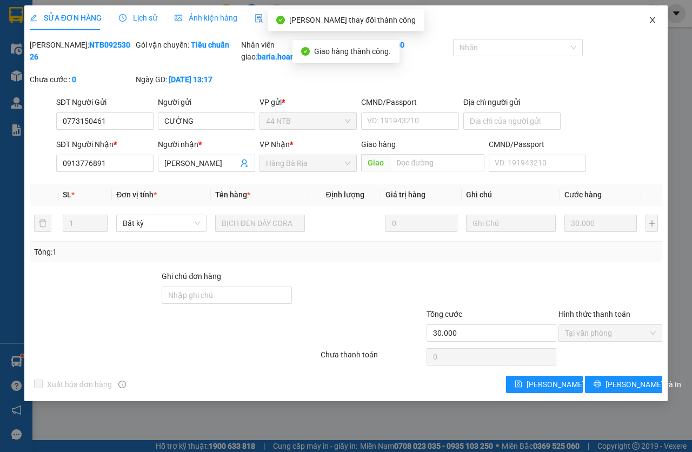
click at [651, 17] on icon "close" at bounding box center [652, 20] width 9 height 9
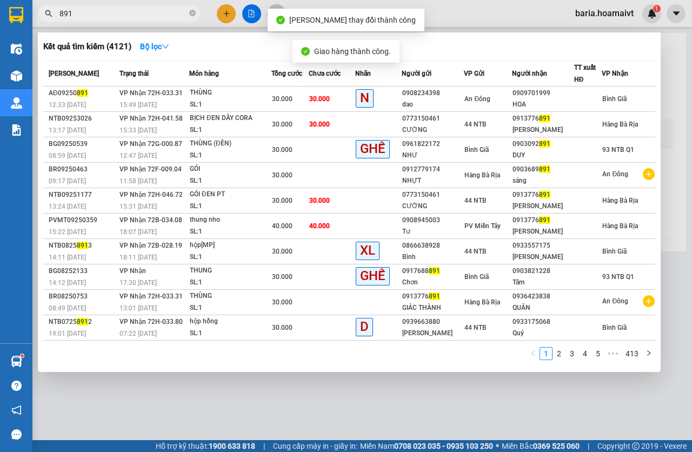
click at [130, 16] on input "891" at bounding box center [123, 14] width 128 height 12
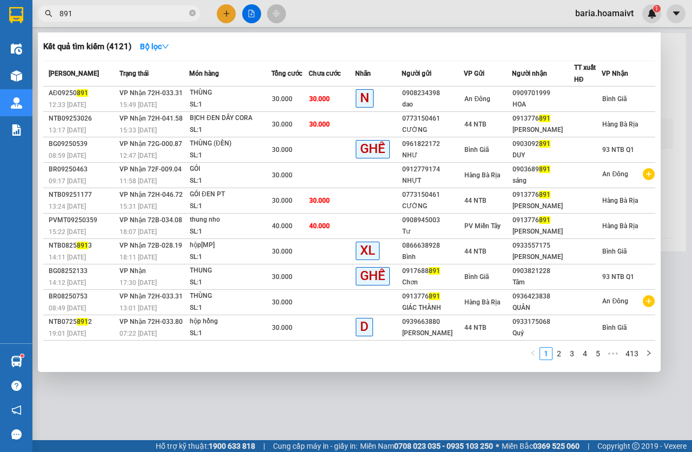
click at [88, 6] on span "891" at bounding box center [119, 13] width 162 height 16
click at [90, 9] on input "891" at bounding box center [123, 14] width 128 height 12
click at [91, 10] on input "891" at bounding box center [123, 14] width 128 height 12
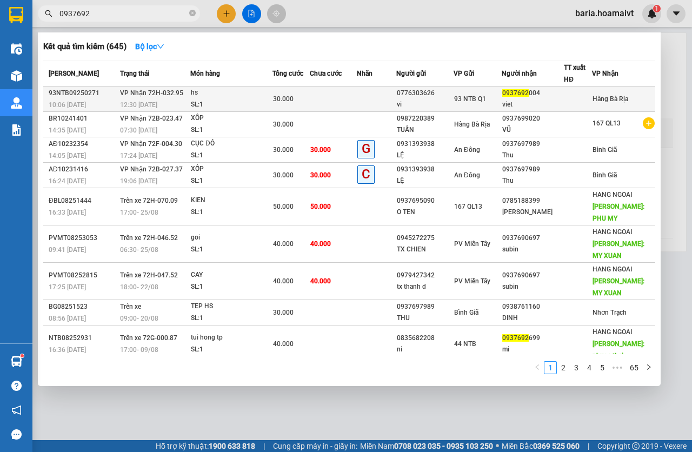
type input "0937692"
click at [146, 91] on span "VP Nhận 72H-032.95" at bounding box center [151, 93] width 63 height 8
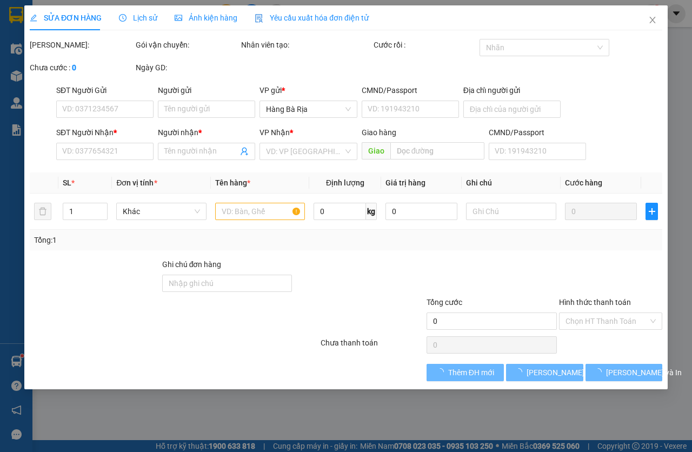
type input "0776303626"
type input "vi"
type input "093200010422"
type input "0937692004"
type input "viet"
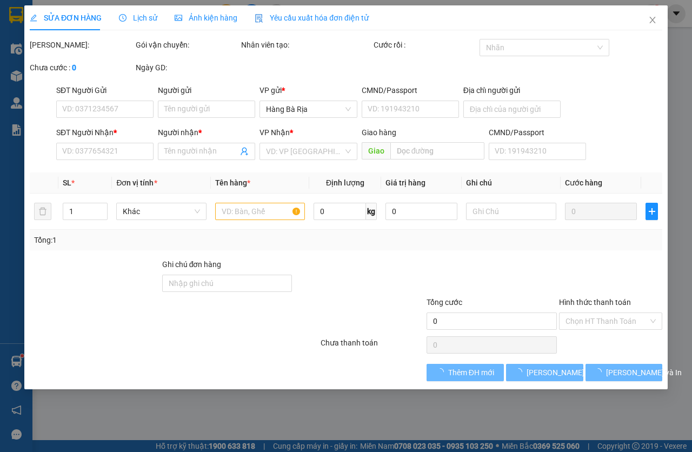
type input "30.000"
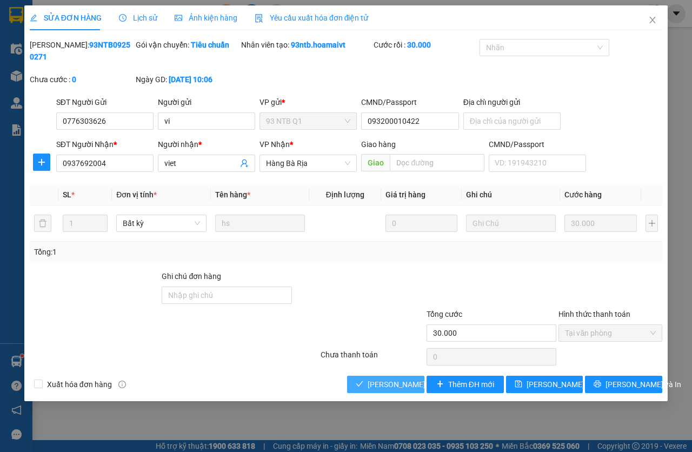
click at [376, 391] on button "[PERSON_NAME] và Giao hàng" at bounding box center [385, 384] width 77 height 17
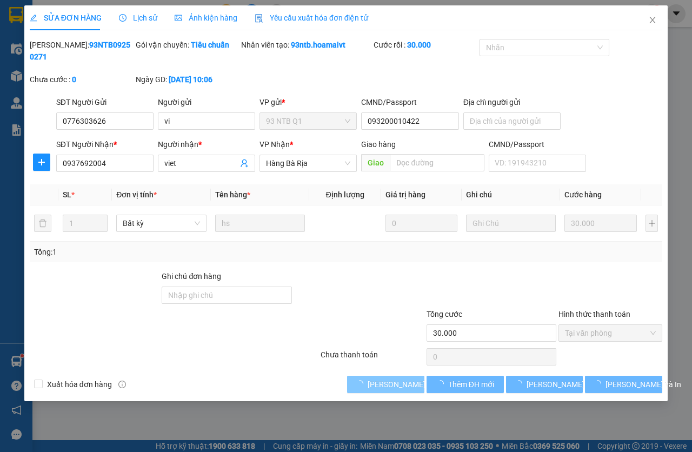
click at [377, 391] on button "[PERSON_NAME] và Giao hàng" at bounding box center [385, 384] width 77 height 17
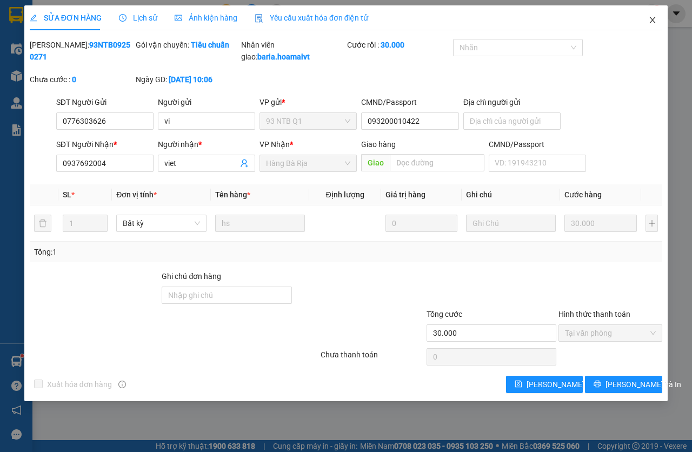
click at [647, 22] on span "Close" at bounding box center [652, 20] width 30 height 30
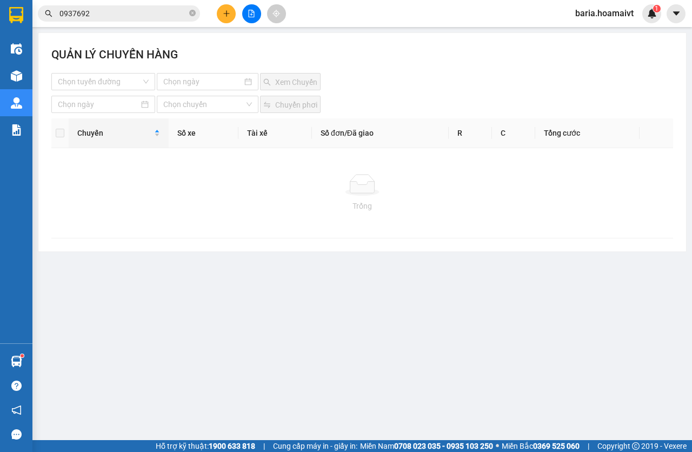
click at [141, 13] on input "0937692" at bounding box center [123, 14] width 128 height 12
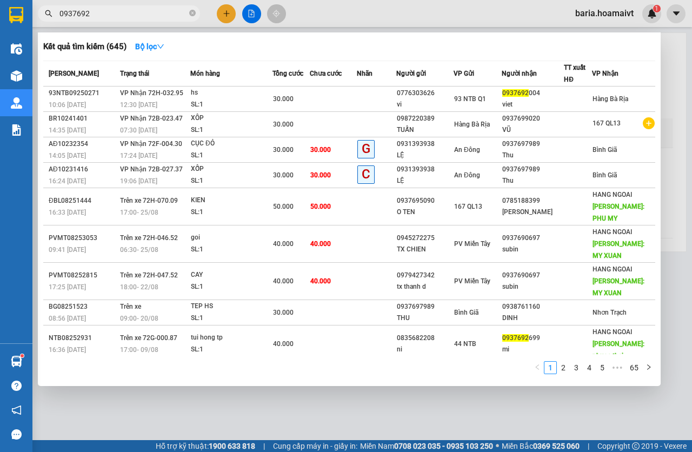
click at [141, 13] on input "0937692" at bounding box center [123, 14] width 128 height 12
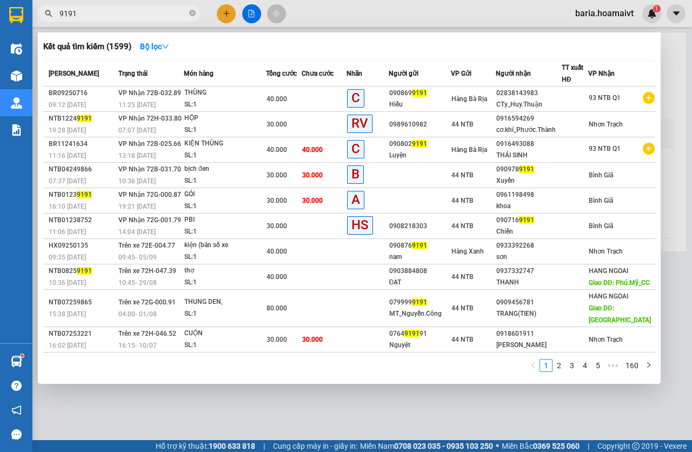
click at [131, 18] on input "9191" at bounding box center [123, 14] width 128 height 12
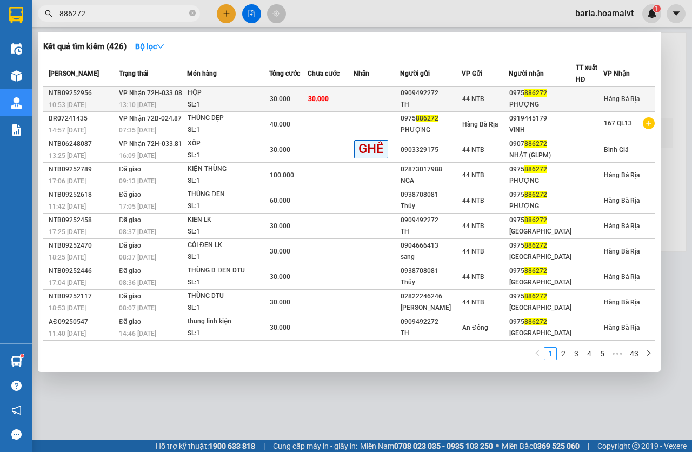
type input "886272"
click at [295, 95] on div "30.000" at bounding box center [288, 99] width 37 height 12
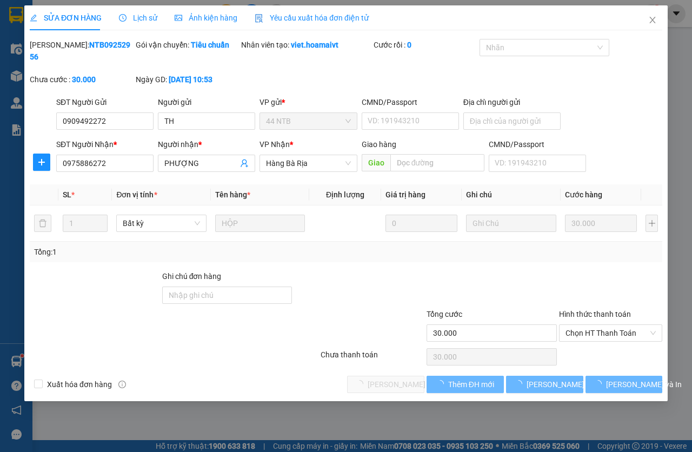
type input "0909492272"
type input "TH"
type input "0975886272"
type input "PHƯỢNG"
type input "30.000"
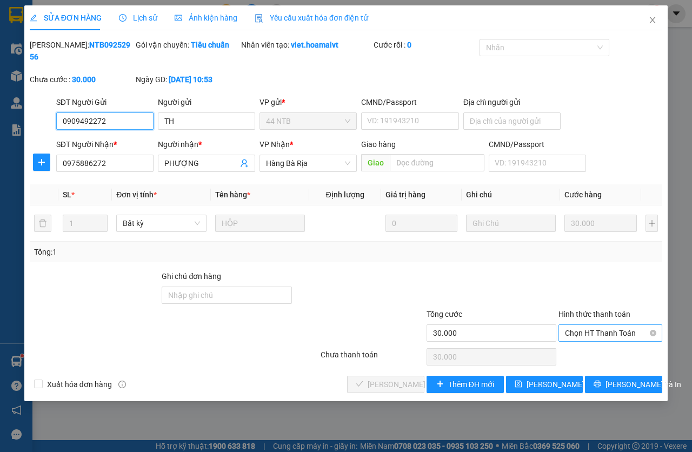
click at [595, 337] on span "Chọn HT Thanh Toán" at bounding box center [610, 333] width 91 height 16
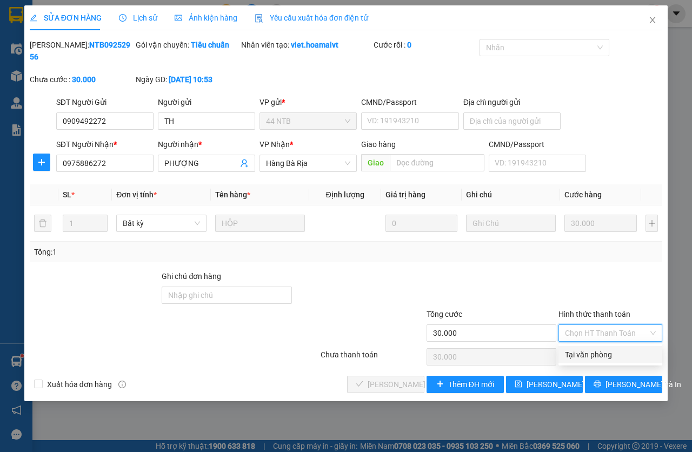
click at [597, 357] on div "Tại văn phòng" at bounding box center [610, 355] width 91 height 12
type input "0"
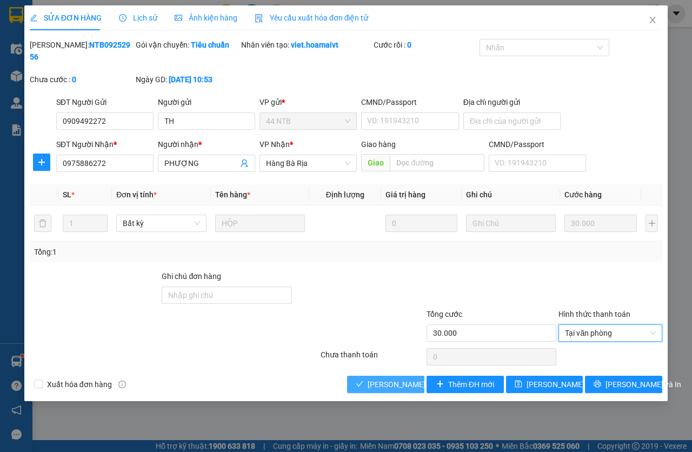
click at [364, 380] on button "[PERSON_NAME] và Giao hàng" at bounding box center [385, 384] width 77 height 17
